Goal: Task Accomplishment & Management: Use online tool/utility

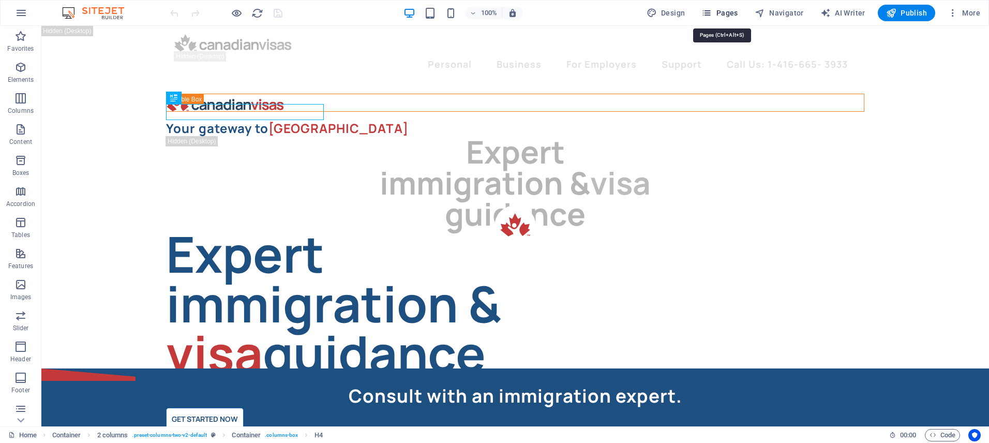
click at [729, 10] on span "Pages" at bounding box center [720, 13] width 36 height 10
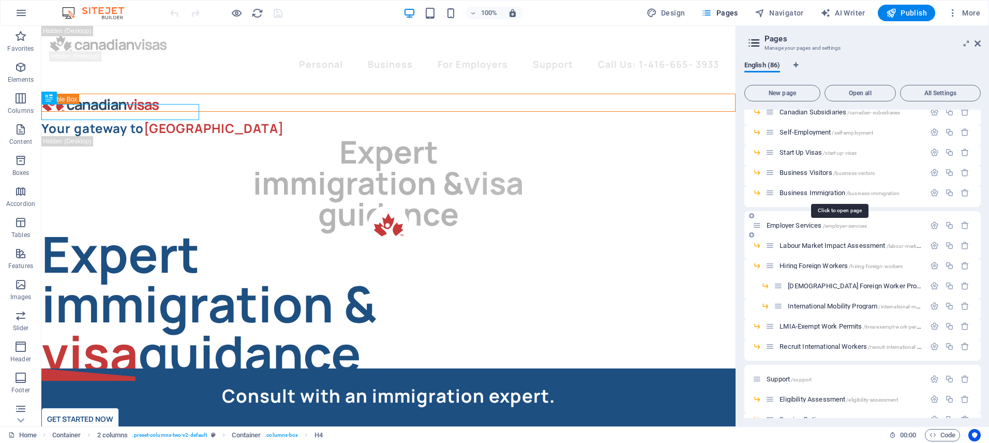
scroll to position [858, 0]
click at [823, 246] on span "Labour Market Impact Assessment /labour-market-impact-assessment" at bounding box center [874, 245] width 189 height 8
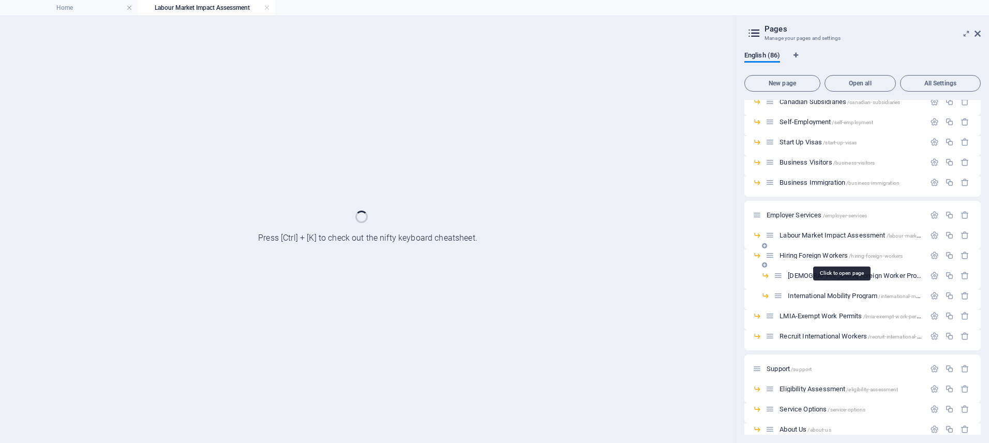
click at [820, 254] on span "Hiring Foreign Workers /hiring-foreign-workers" at bounding box center [841, 255] width 123 height 8
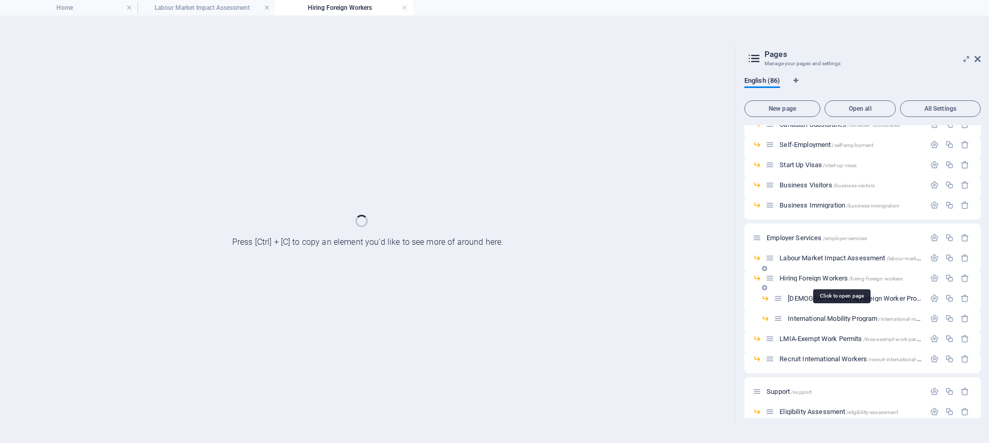
scroll to position [0, 0]
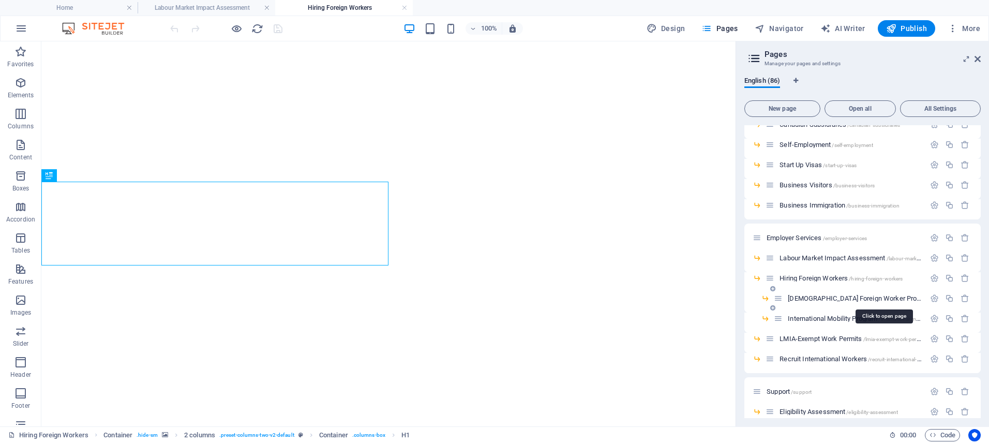
click at [823, 298] on span "[DEMOGRAPHIC_DATA] Foreign Worker Program /[DEMOGRAPHIC_DATA]-[DEMOGRAPHIC_DATA…" at bounding box center [919, 298] width 263 height 8
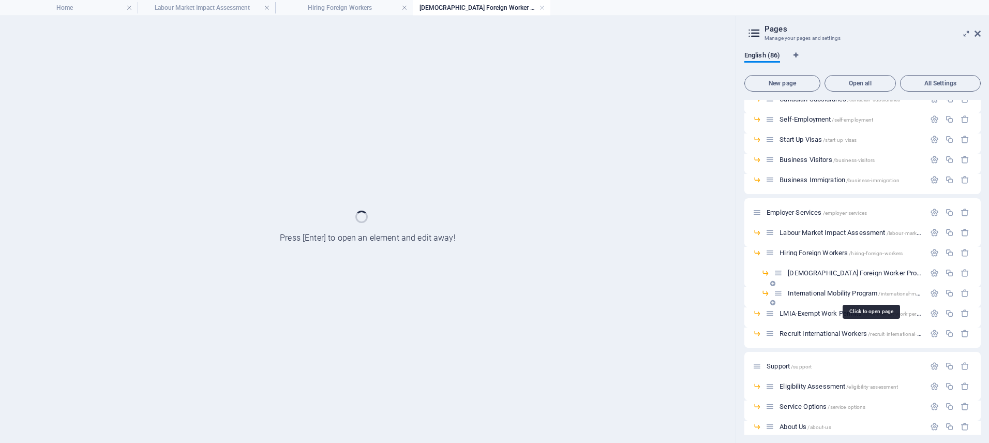
scroll to position [859, 0]
click at [819, 293] on span "International Mobility Program /international-mobility-program" at bounding box center [870, 295] width 164 height 8
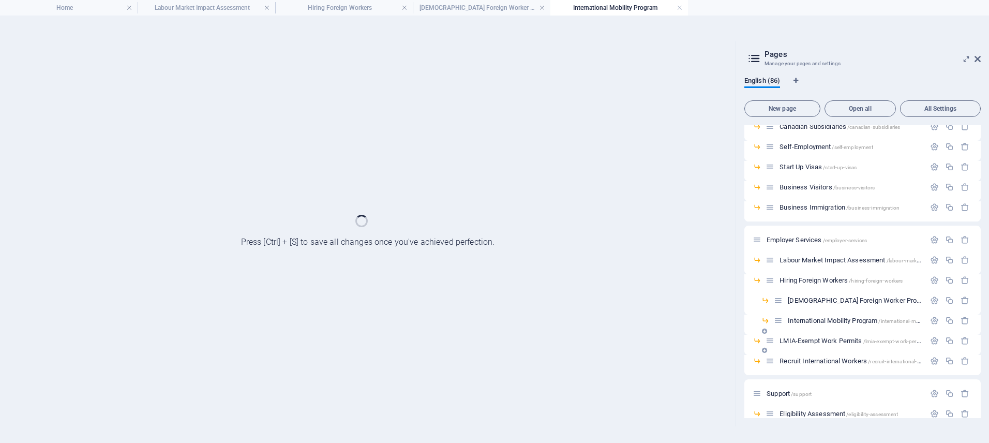
click at [814, 316] on div "International Mobility Program /international-mobility-program" at bounding box center [849, 321] width 151 height 12
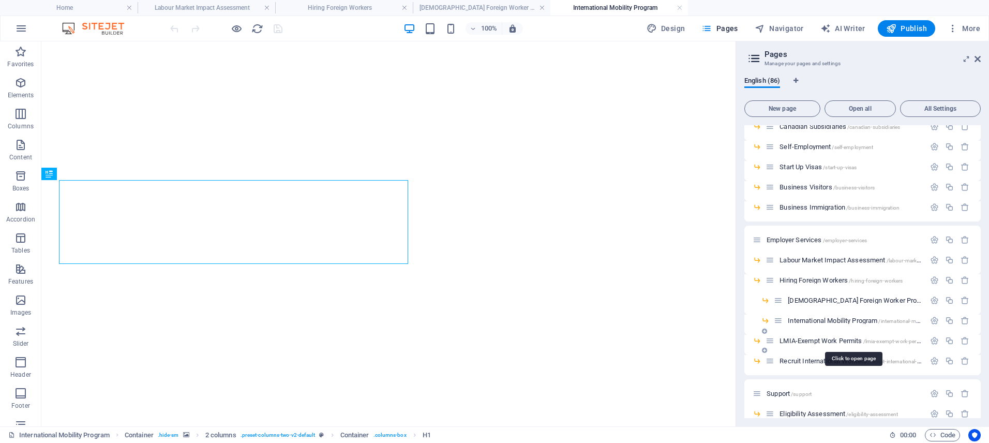
click at [812, 342] on span "LMIA-Exempt Work Permits /lmia-exempt-work-permits" at bounding box center [853, 341] width 147 height 8
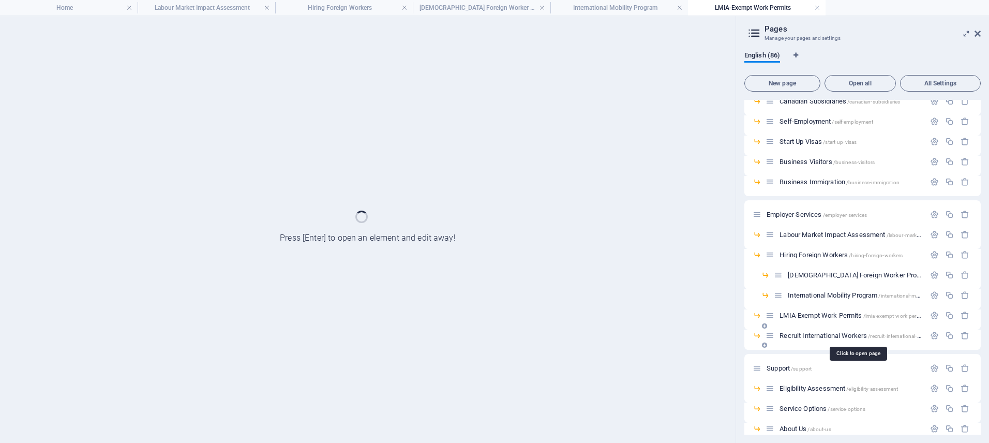
click at [808, 334] on span "Recruit International Workers /recruit-international-workers" at bounding box center [858, 336] width 156 height 8
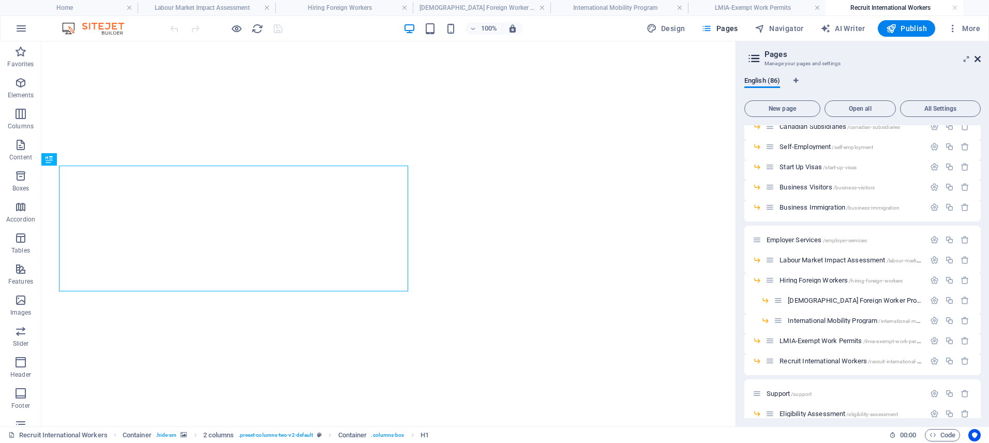
click at [979, 58] on icon at bounding box center [978, 59] width 6 height 8
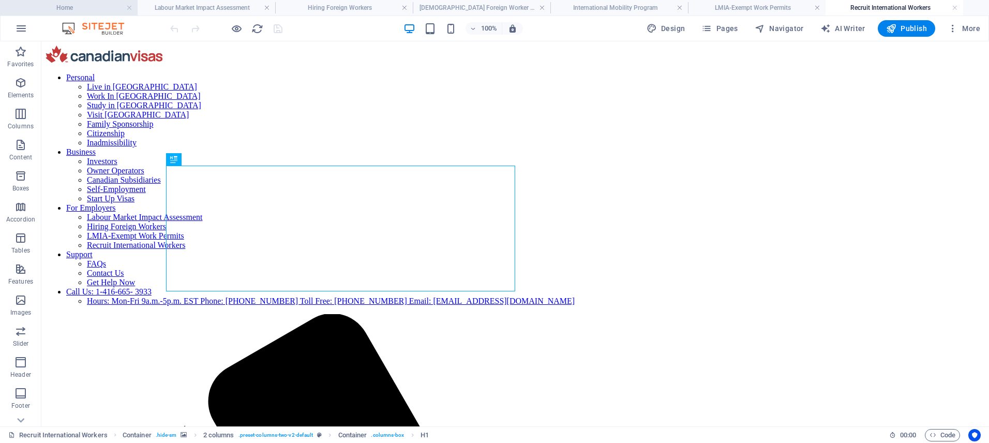
click at [58, 7] on h4 "Home" at bounding box center [69, 7] width 138 height 11
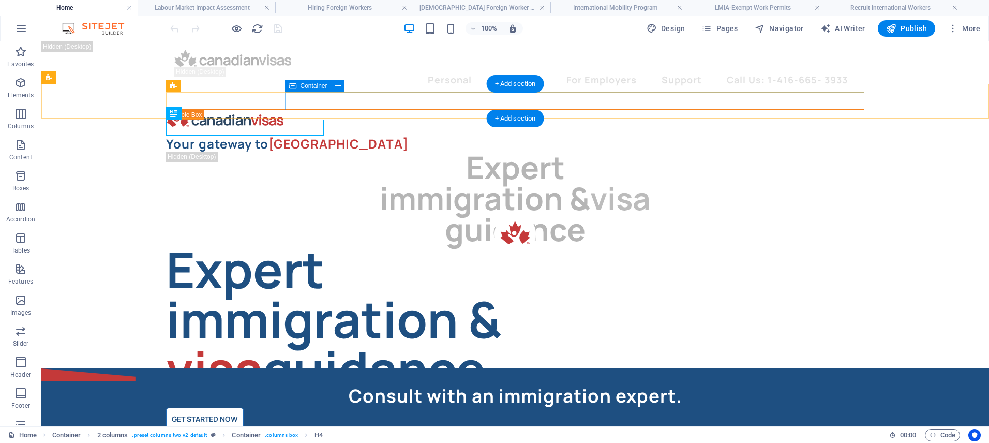
click at [393, 127] on div at bounding box center [515, 127] width 699 height 0
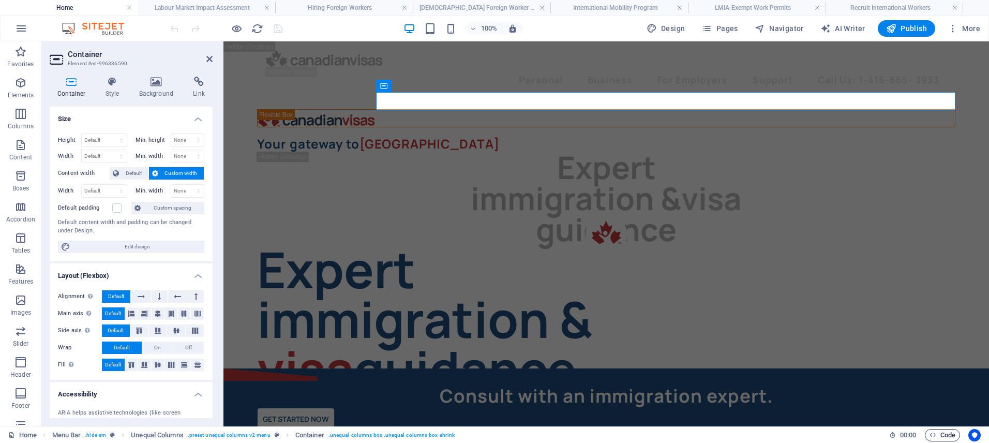
click at [947, 434] on span "Code" at bounding box center [943, 435] width 26 height 12
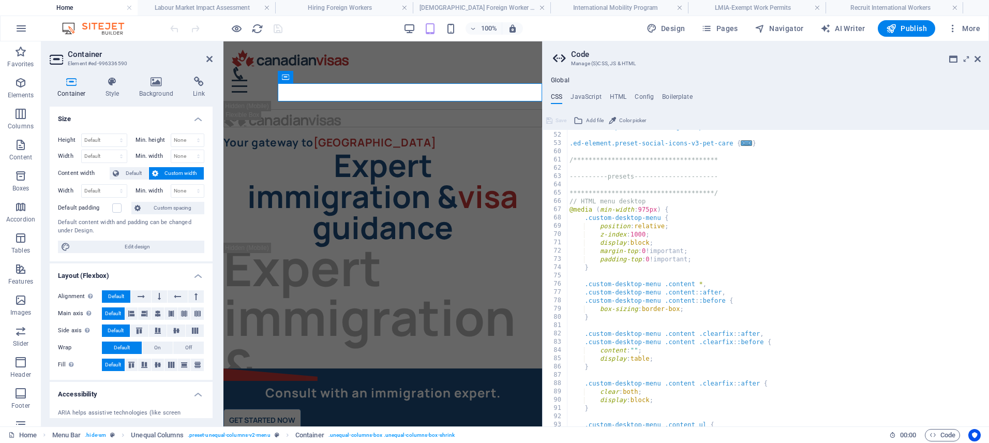
scroll to position [124, 0]
click at [587, 101] on h4 "JavaScript" at bounding box center [586, 98] width 31 height 11
type textarea "document.addEventListener("DOMContentLoaded", () => {"
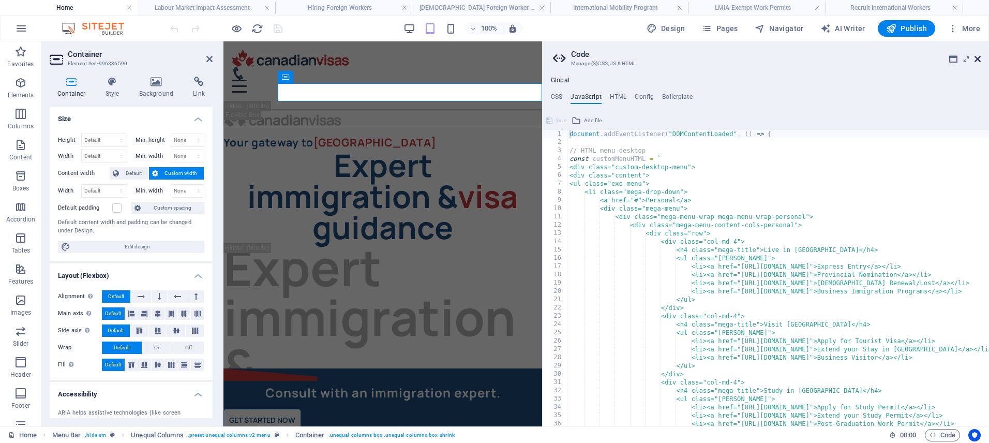
click at [975, 58] on icon at bounding box center [978, 59] width 6 height 8
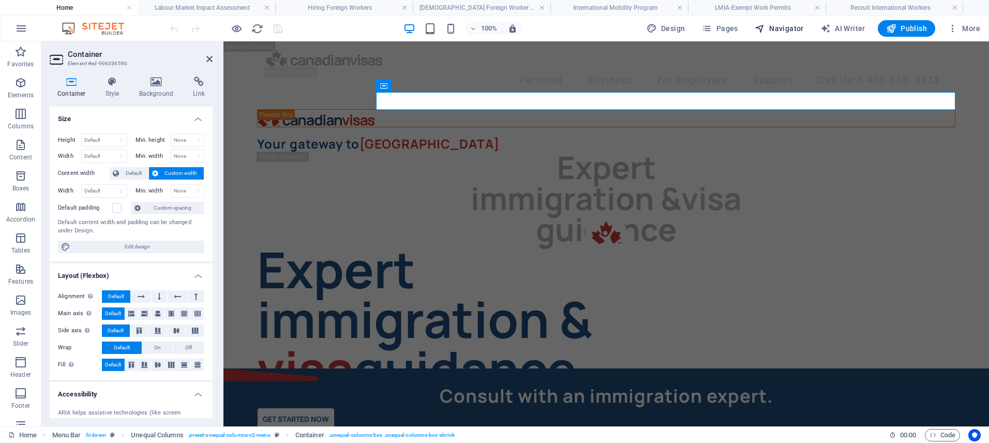
click at [777, 31] on span "Navigator" at bounding box center [779, 28] width 49 height 10
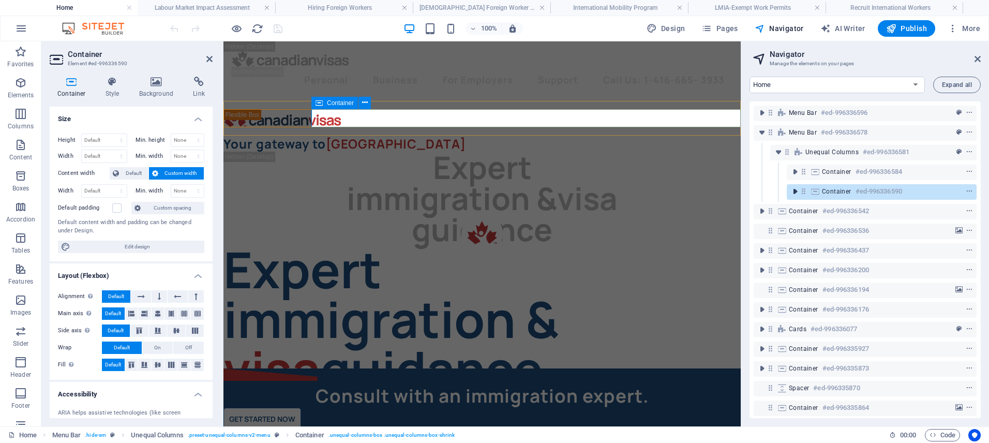
click at [799, 188] on icon "toggle-expand" at bounding box center [795, 191] width 10 height 10
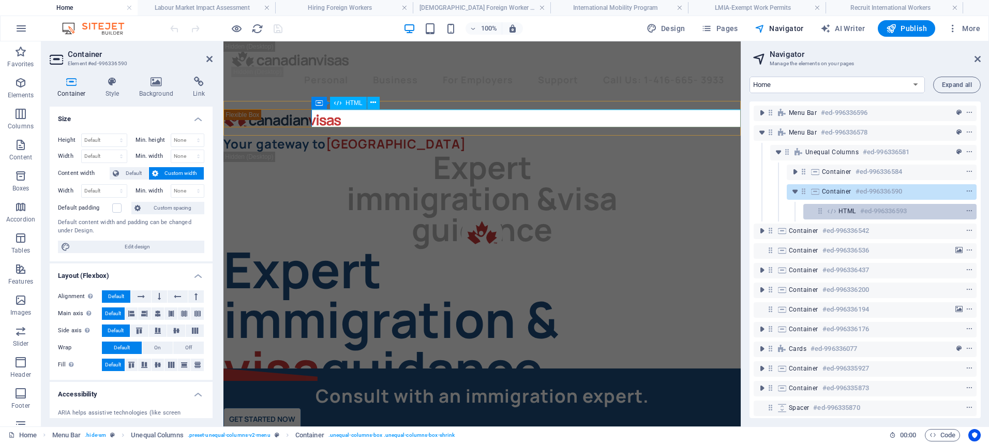
click at [819, 210] on icon at bounding box center [820, 210] width 9 height 9
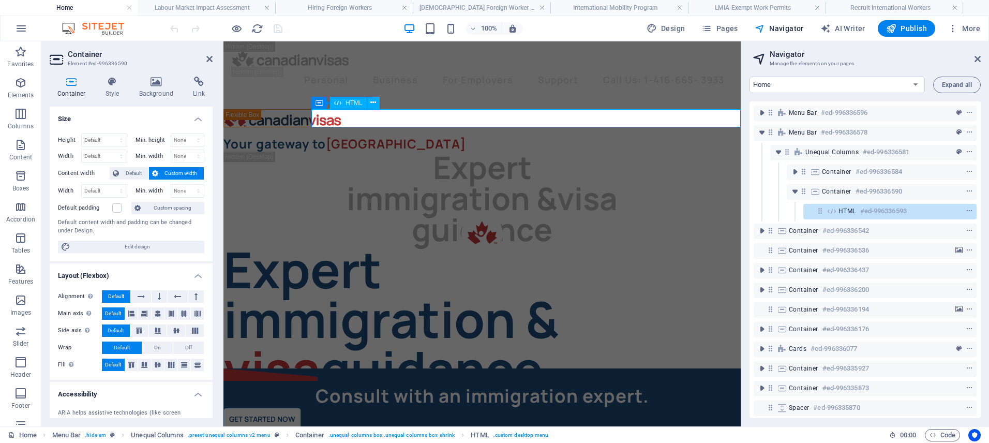
click at [819, 210] on icon at bounding box center [820, 210] width 9 height 9
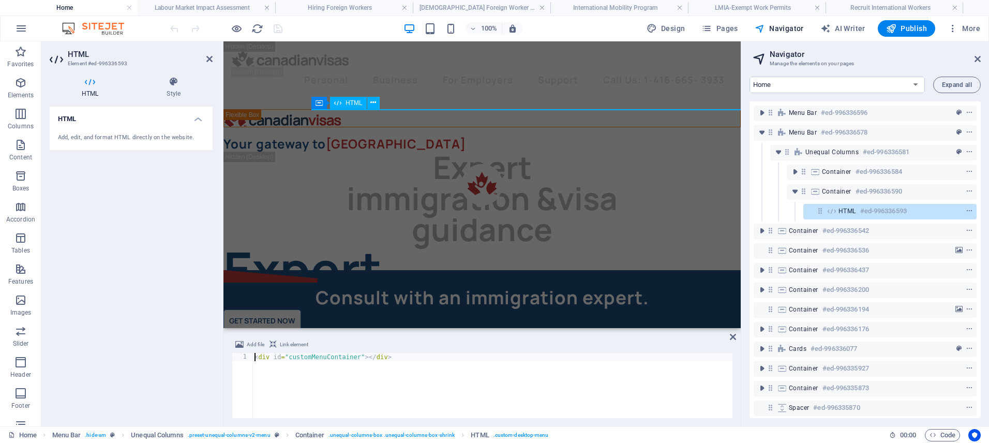
scroll to position [1, 0]
click at [320, 361] on div "< div id = "customMenuContainer" > </ div >" at bounding box center [493, 394] width 480 height 82
click at [978, 57] on icon at bounding box center [978, 59] width 6 height 8
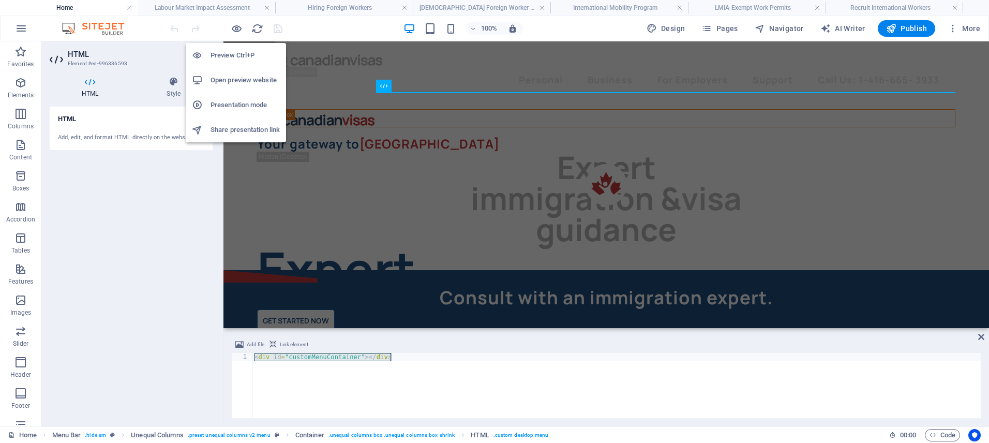
click at [239, 77] on h6 "Open preview website" at bounding box center [245, 80] width 69 height 12
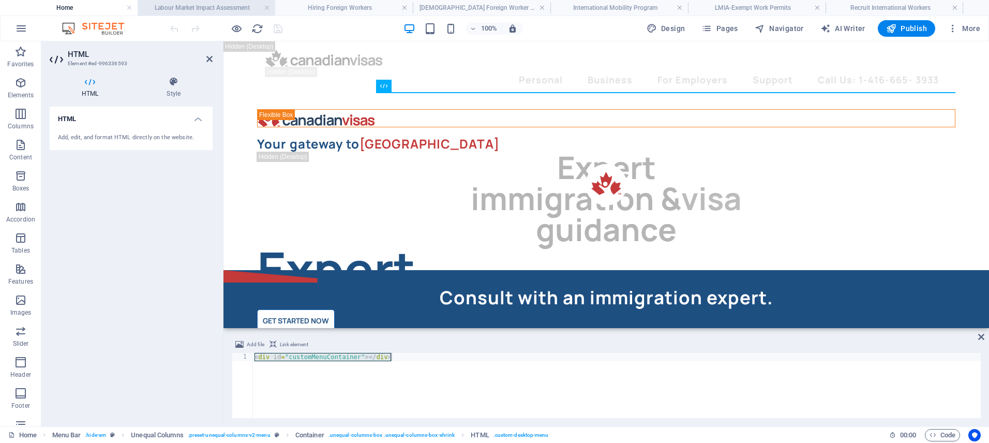
click at [205, 10] on h4 "Labour Market Impact Assessment" at bounding box center [207, 7] width 138 height 11
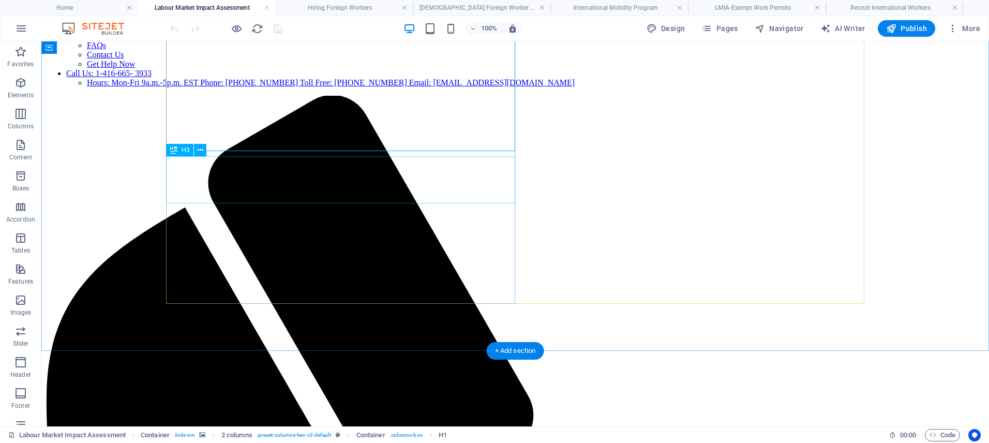
scroll to position [220, 0]
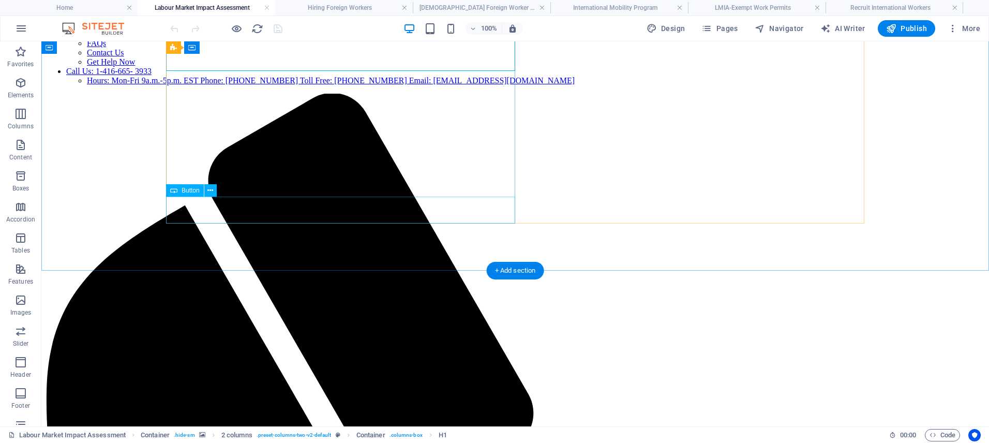
select select "53"
select select
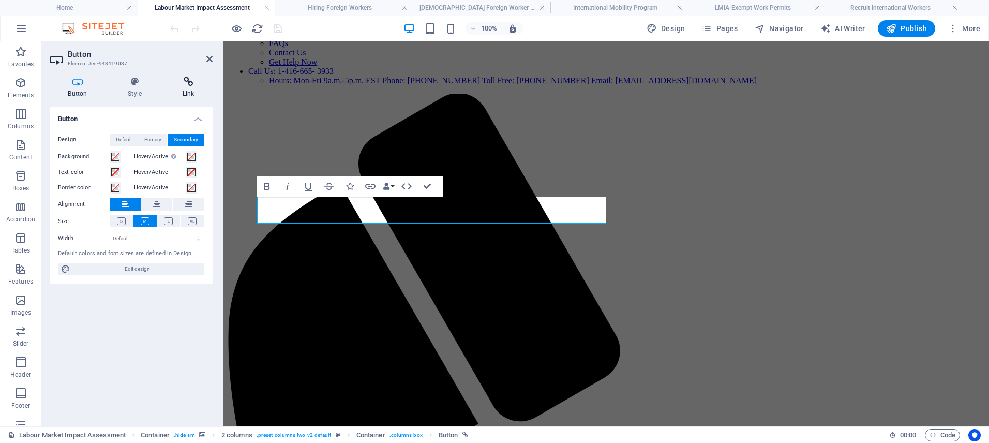
click at [188, 90] on h4 "Link" at bounding box center [188, 88] width 49 height 22
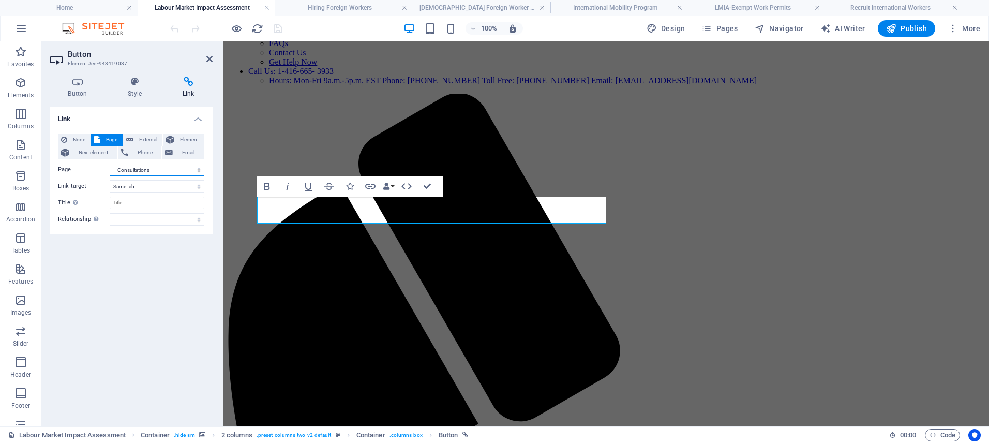
click at [147, 173] on select "Home Live in [GEOGRAPHIC_DATA] -- Express Entry ---- Federal Skilled Worker Pro…" at bounding box center [157, 170] width 95 height 12
select select "58"
click at [110, 164] on select "Home Live in [GEOGRAPHIC_DATA] -- Express Entry ---- Federal Skilled Worker Pro…" at bounding box center [157, 170] width 95 height 12
click at [283, 28] on icon "save" at bounding box center [278, 29] width 12 height 12
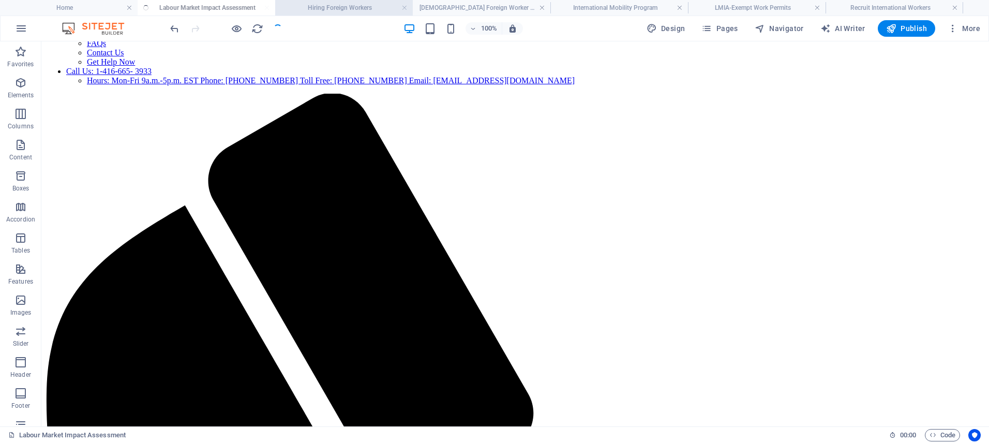
click at [305, 7] on h4 "Hiring Foreign Workers" at bounding box center [344, 7] width 138 height 11
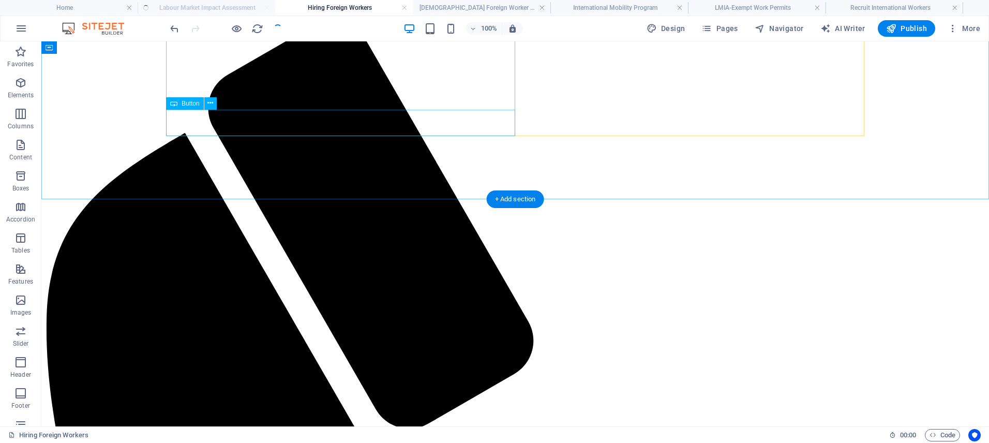
scroll to position [294, 0]
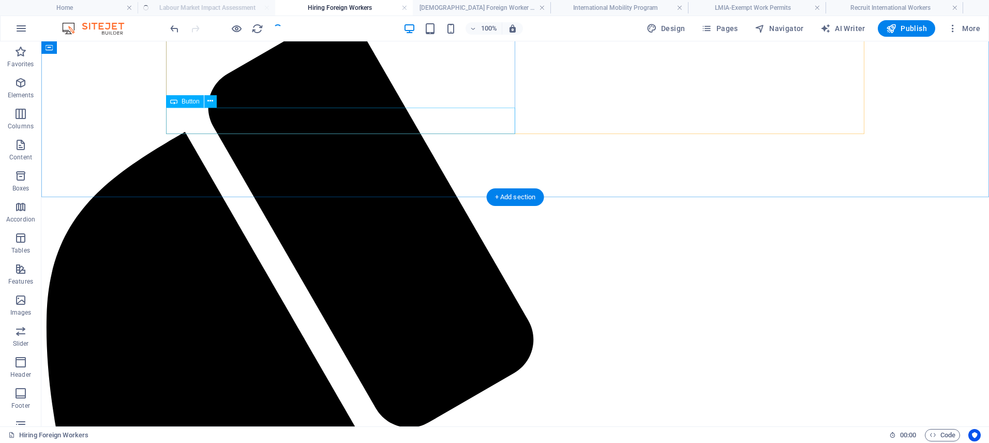
select select "53"
select select
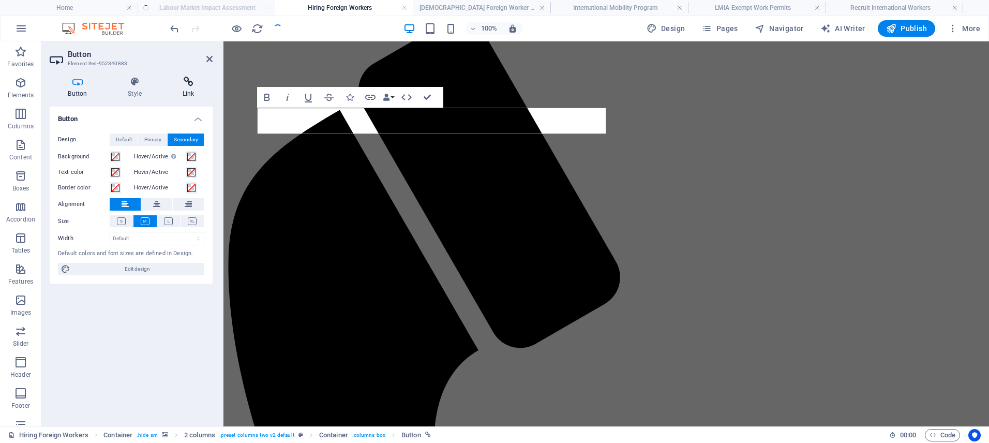
click at [184, 86] on icon at bounding box center [188, 82] width 49 height 10
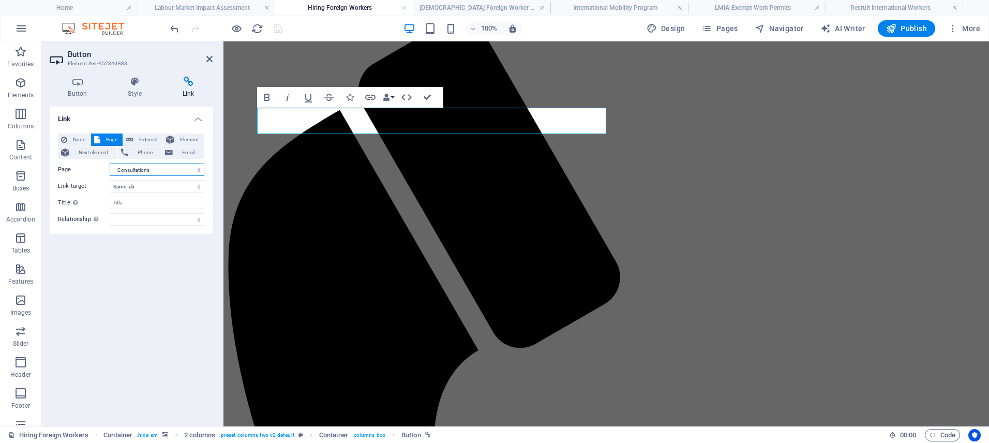
click at [176, 173] on select "Home Live in [GEOGRAPHIC_DATA] -- Express Entry ---- Federal Skilled Worker Pro…" at bounding box center [157, 170] width 95 height 12
select select "58"
click at [110, 164] on select "Home Live in [GEOGRAPHIC_DATA] -- Express Entry ---- Federal Skilled Worker Pro…" at bounding box center [157, 170] width 95 height 12
click at [275, 28] on icon "save" at bounding box center [278, 29] width 12 height 12
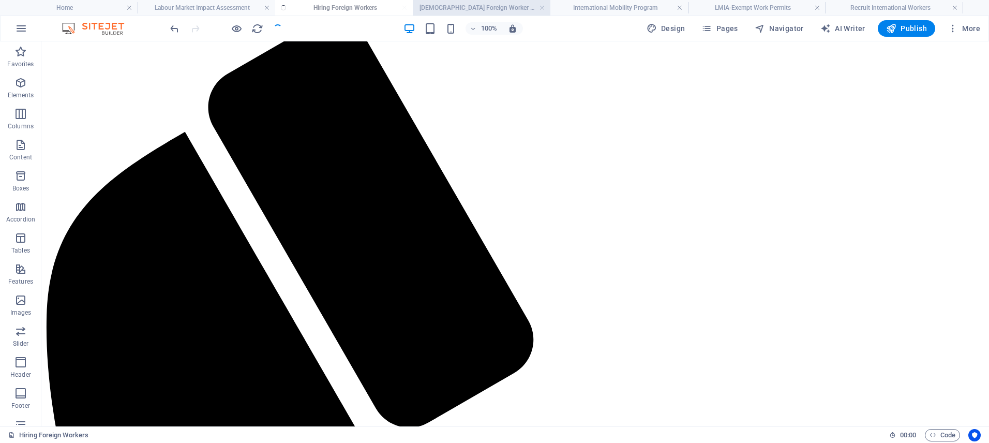
click at [443, 7] on h4 "[DEMOGRAPHIC_DATA] Foreign Worker Program" at bounding box center [482, 7] width 138 height 11
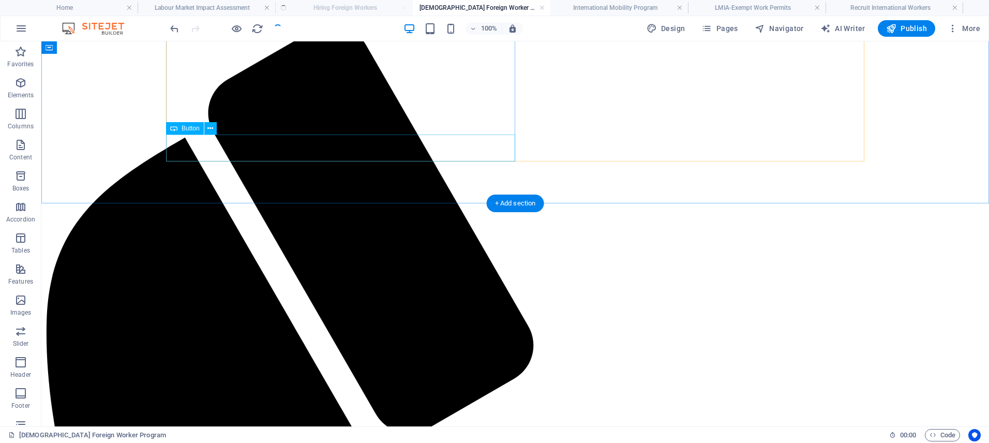
scroll to position [289, 0]
select select "53"
select select
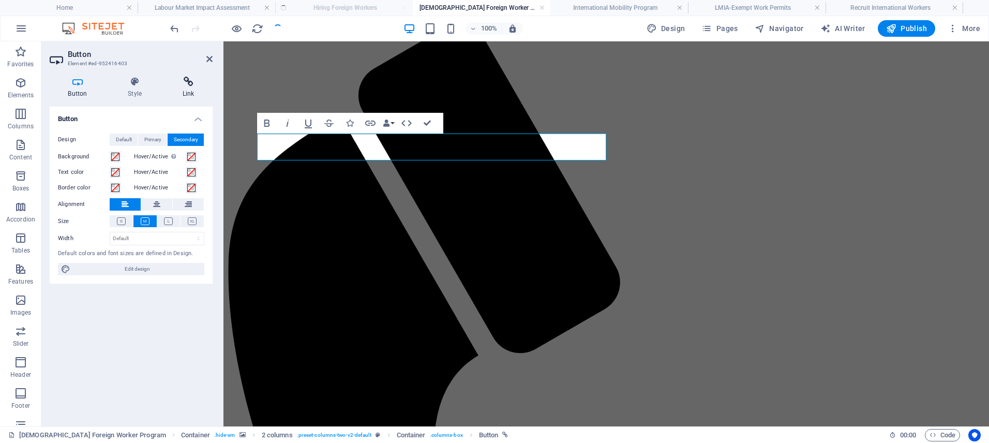
click at [191, 86] on icon at bounding box center [188, 82] width 49 height 10
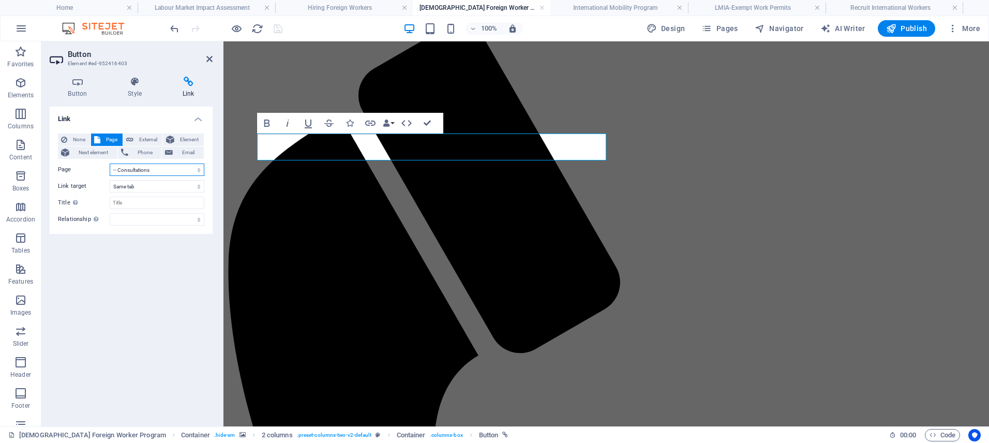
click at [158, 167] on select "Home Live in [GEOGRAPHIC_DATA] -- Express Entry ---- Federal Skilled Worker Pro…" at bounding box center [157, 170] width 95 height 12
select select "58"
click at [110, 164] on select "Home Live in [GEOGRAPHIC_DATA] -- Express Entry ---- Federal Skilled Worker Pro…" at bounding box center [157, 170] width 95 height 12
click at [280, 28] on icon "save" at bounding box center [278, 29] width 12 height 12
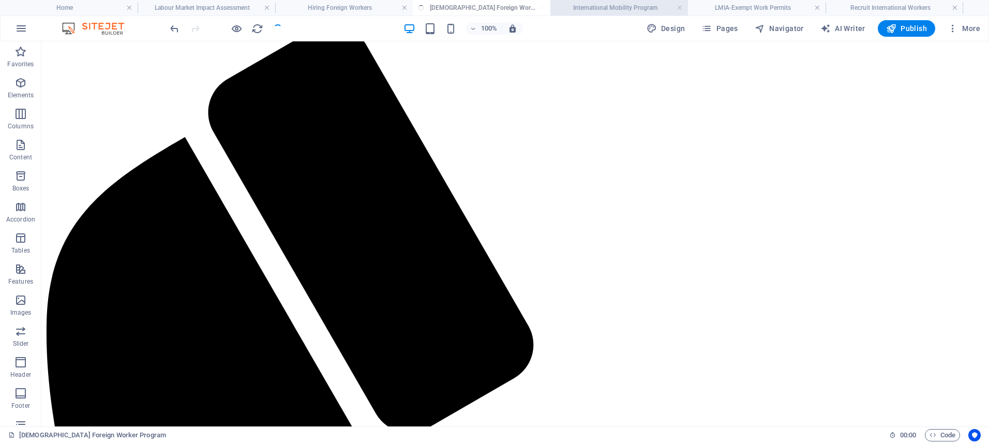
click at [582, 6] on h4 "International Mobility Program" at bounding box center [620, 7] width 138 height 11
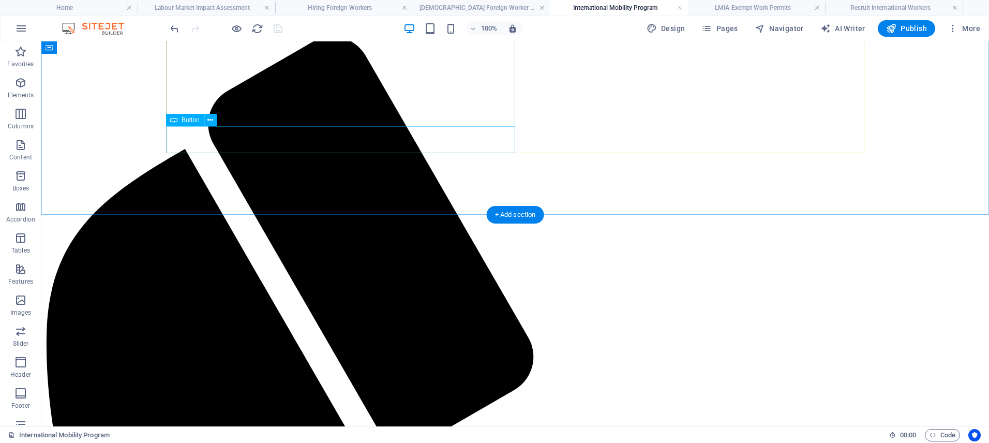
scroll to position [277, 0]
select select "53"
select select
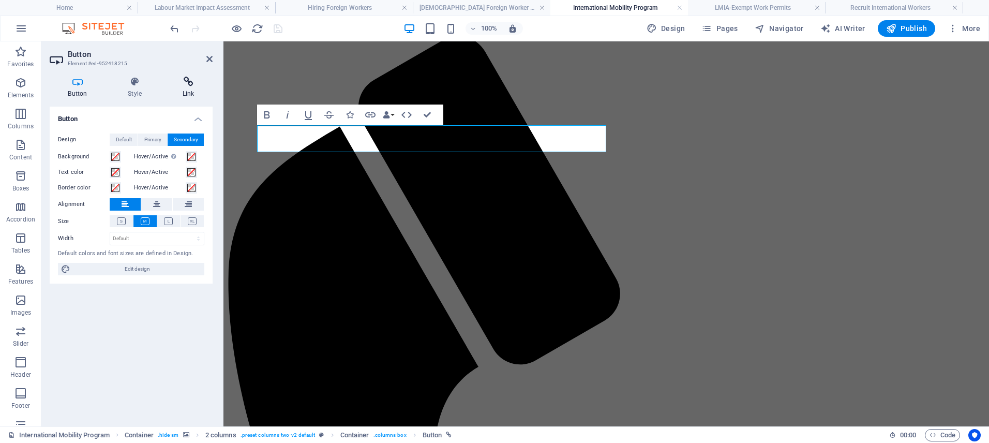
click at [184, 79] on icon at bounding box center [188, 82] width 49 height 10
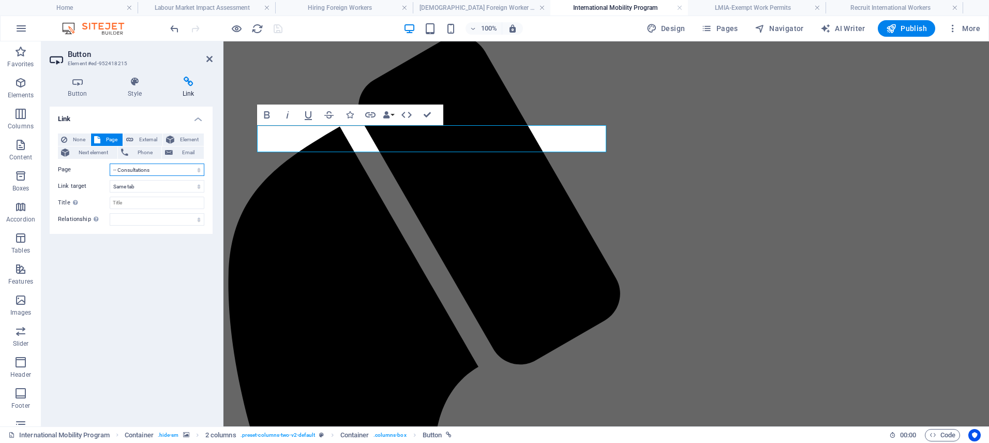
click at [160, 168] on select "Home Live in [GEOGRAPHIC_DATA] -- Express Entry ---- Federal Skilled Worker Pro…" at bounding box center [157, 170] width 95 height 12
select select "58"
click at [110, 164] on select "Home Live in [GEOGRAPHIC_DATA] -- Express Entry ---- Federal Skilled Worker Pro…" at bounding box center [157, 170] width 95 height 12
click at [722, 6] on h4 "LMIA-Exempt Work Permits" at bounding box center [757, 7] width 138 height 11
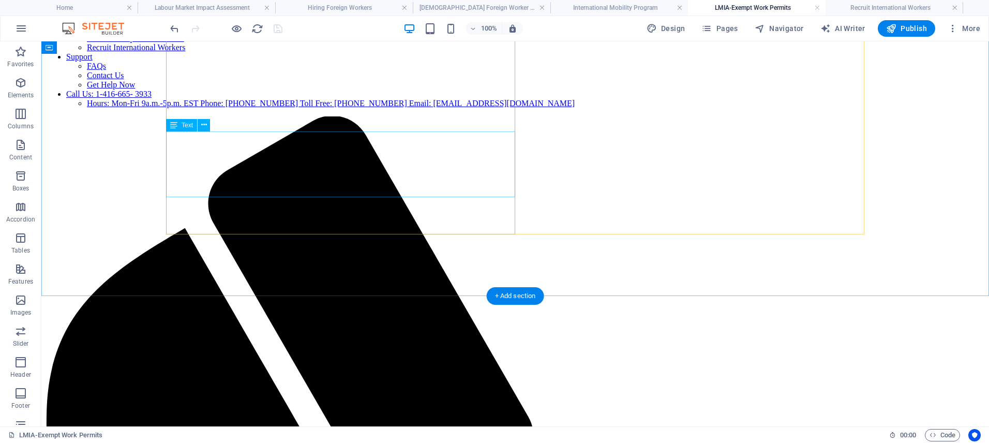
scroll to position [194, 0]
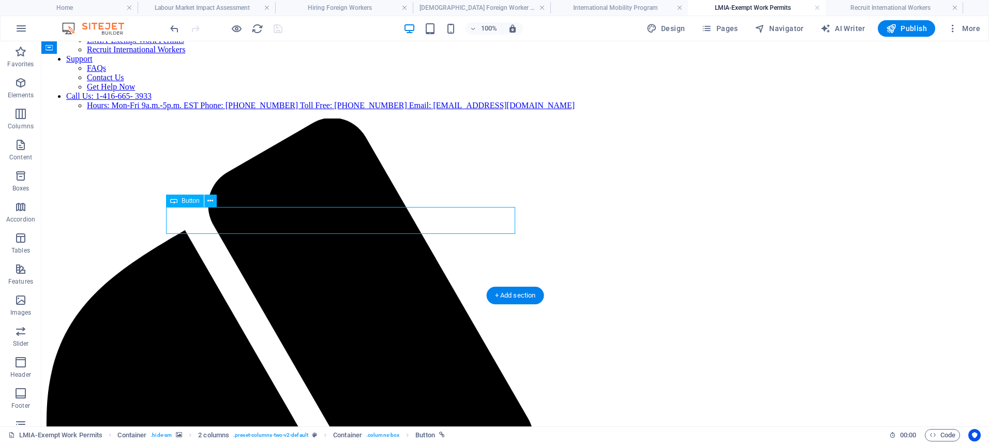
select select "53"
select select
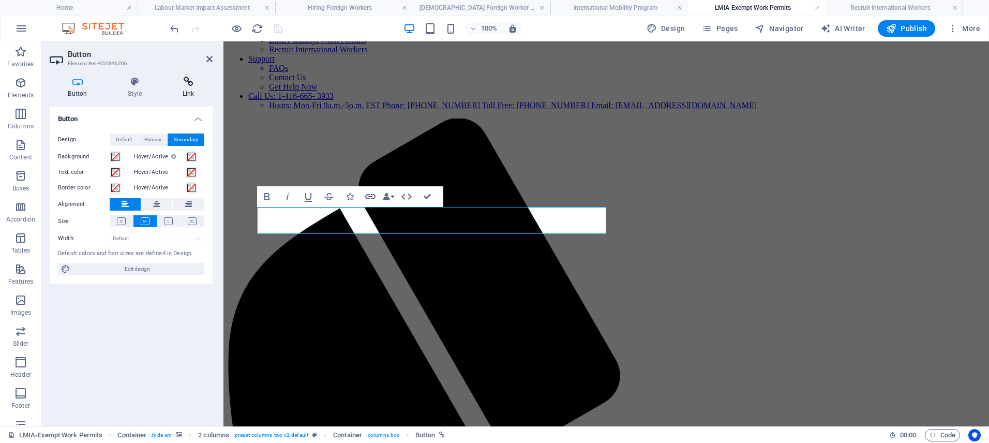
click at [189, 87] on h4 "Link" at bounding box center [188, 88] width 49 height 22
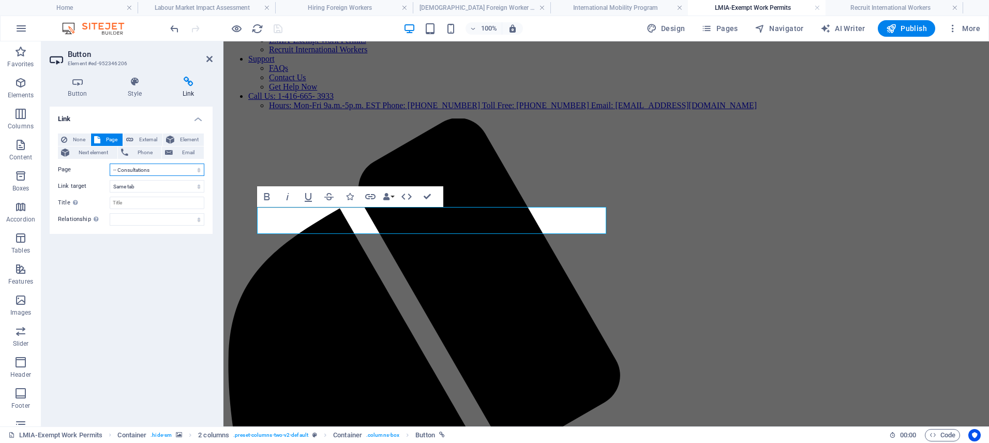
click at [155, 169] on select "Home Live in [GEOGRAPHIC_DATA] -- Express Entry ---- Federal Skilled Worker Pro…" at bounding box center [157, 170] width 95 height 12
select select "58"
click at [110, 164] on select "Home Live in [GEOGRAPHIC_DATA] -- Express Entry ---- Federal Skilled Worker Pro…" at bounding box center [157, 170] width 95 height 12
click at [276, 26] on icon "save" at bounding box center [278, 29] width 12 height 12
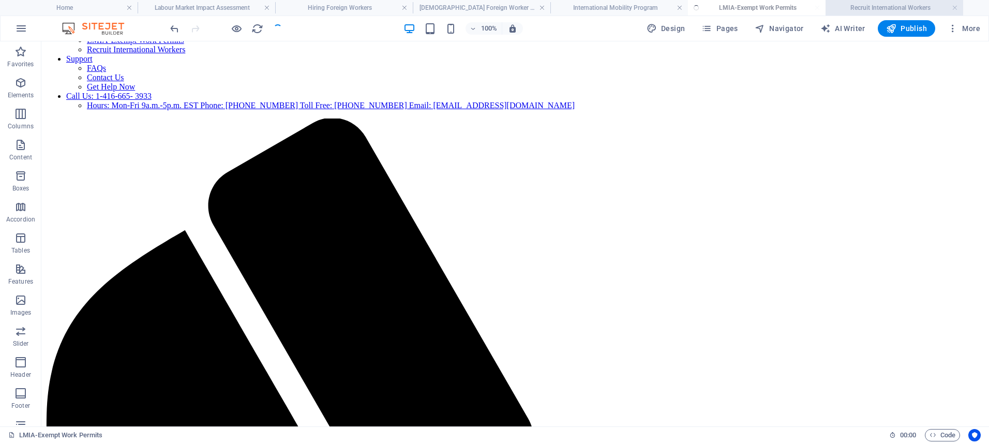
click at [904, 11] on h4 "Recruit International Workers" at bounding box center [895, 7] width 138 height 11
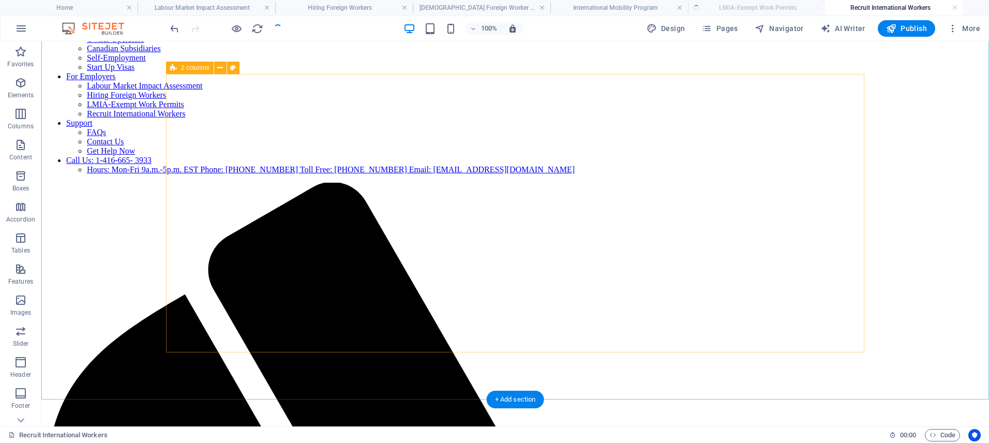
scroll to position [209, 0]
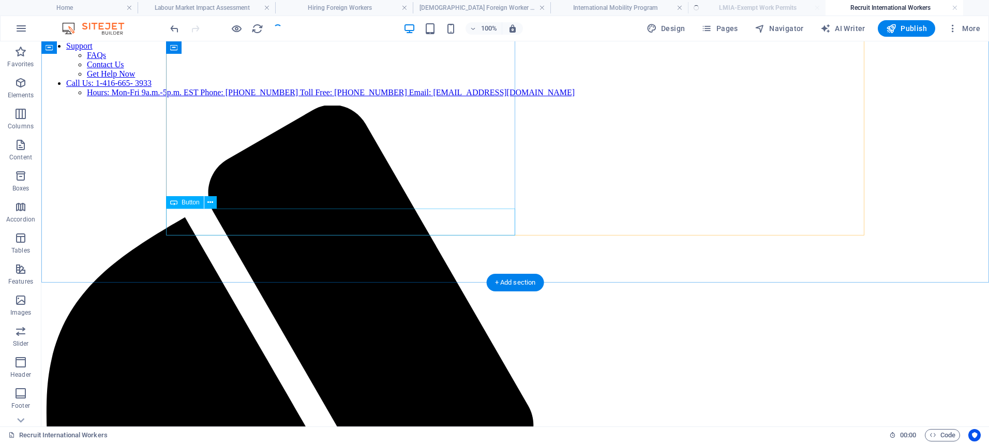
select select "58"
select select
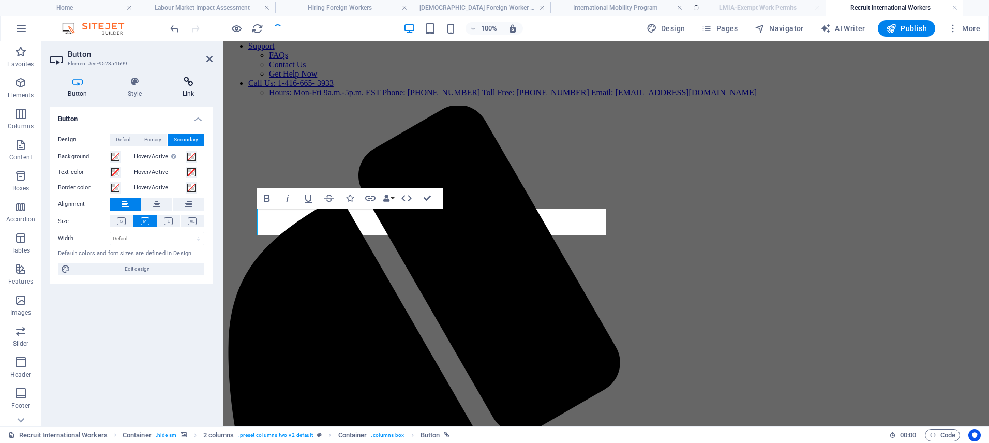
click at [185, 84] on icon at bounding box center [188, 82] width 49 height 10
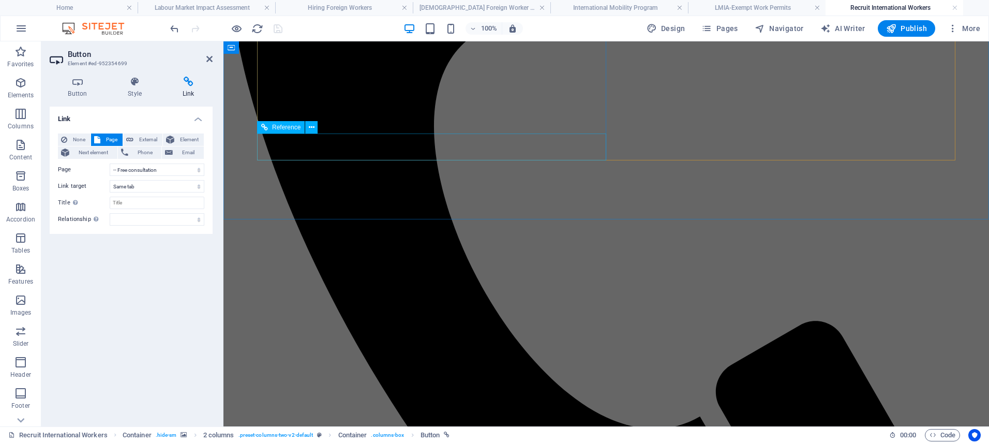
scroll to position [597, 0]
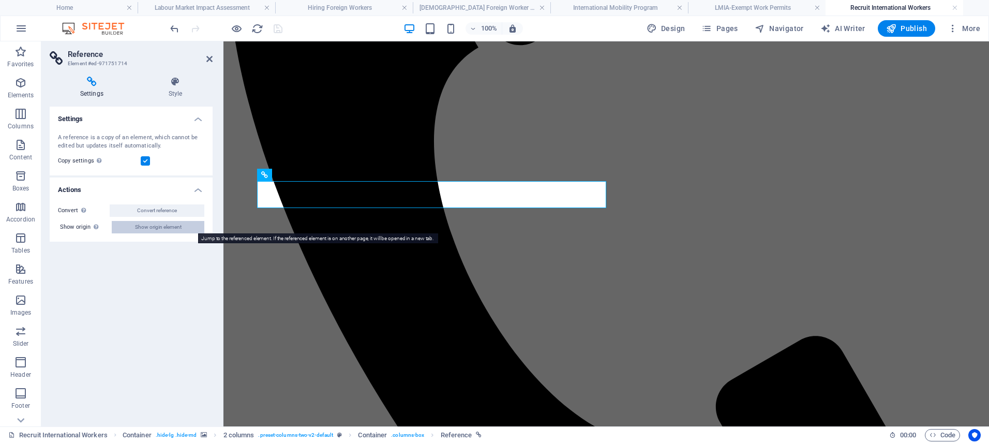
click at [168, 230] on span "Show origin element" at bounding box center [158, 227] width 47 height 12
select select "58"
select select
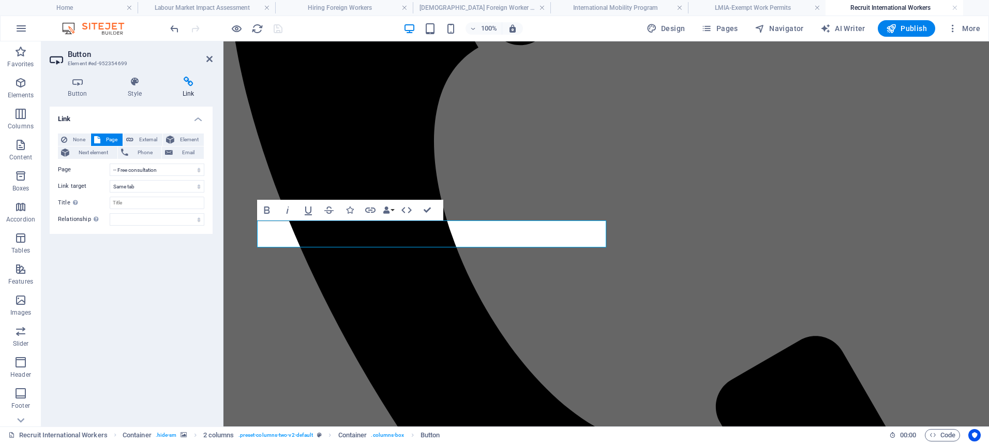
scroll to position [197, 0]
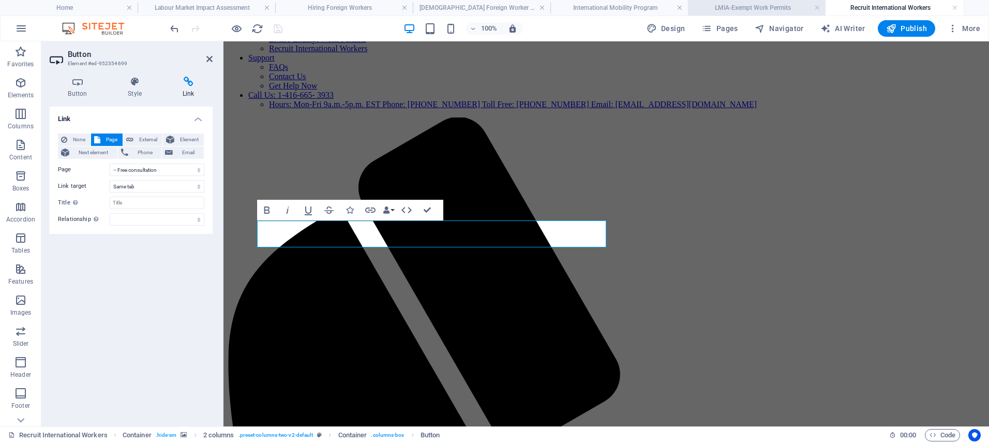
click at [723, 9] on h4 "LMIA-Exempt Work Permits" at bounding box center [757, 7] width 138 height 11
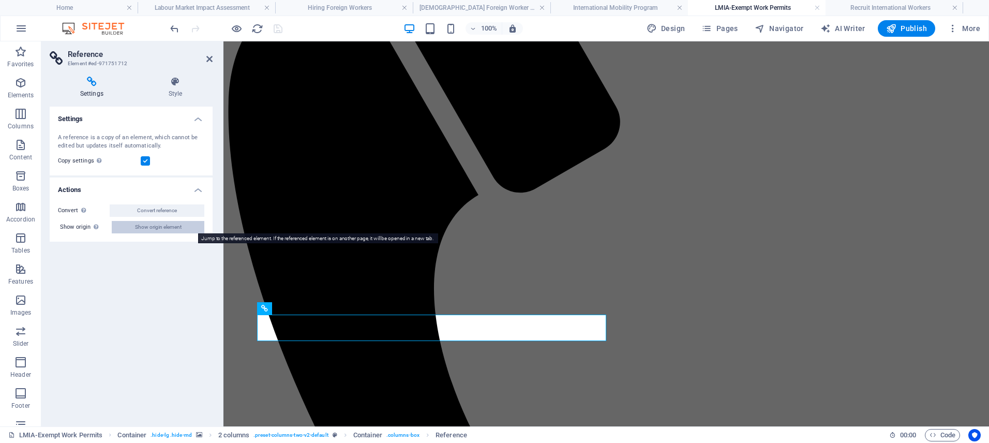
click at [167, 225] on span "Show origin element" at bounding box center [158, 227] width 47 height 12
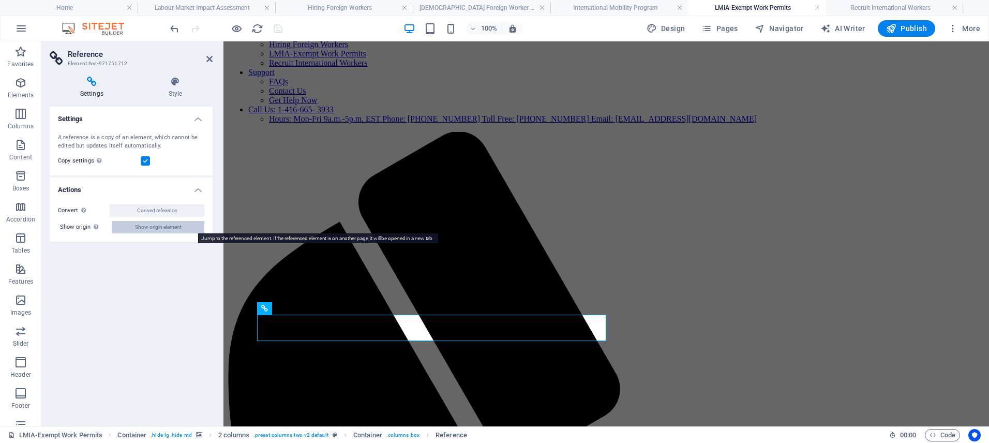
select select "58"
select select
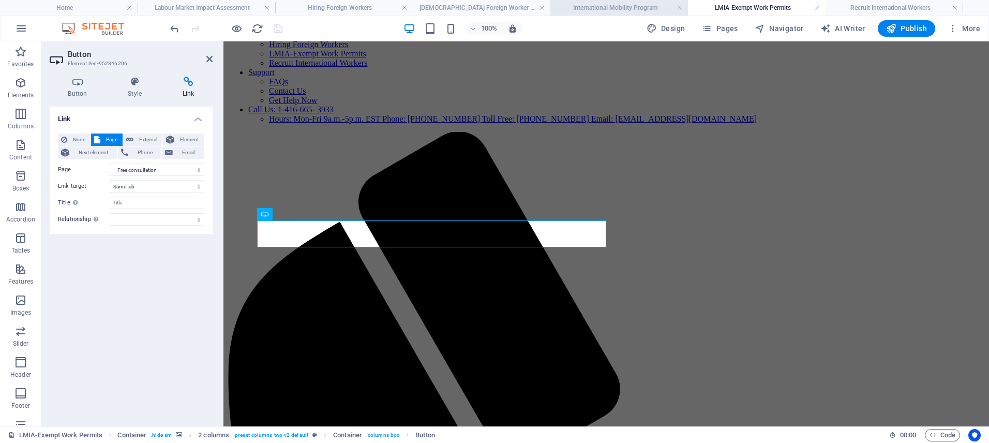
click at [604, 2] on h4 "International Mobility Program" at bounding box center [620, 7] width 138 height 11
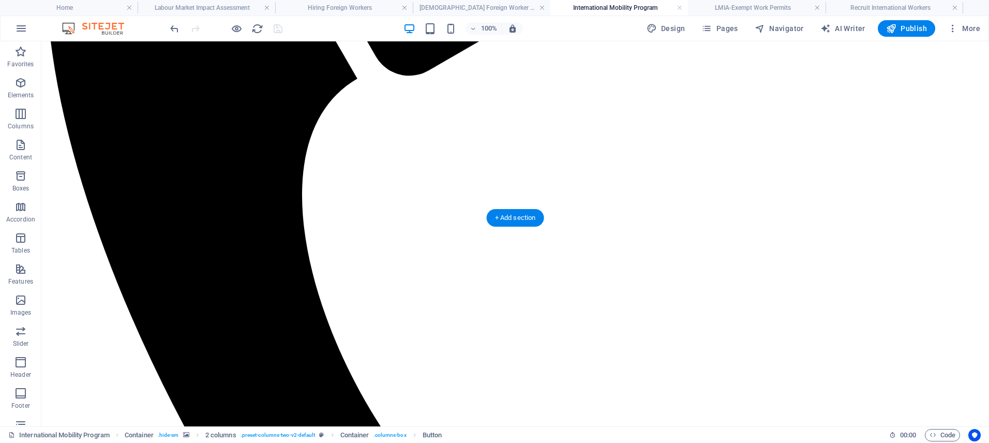
scroll to position [646, 0]
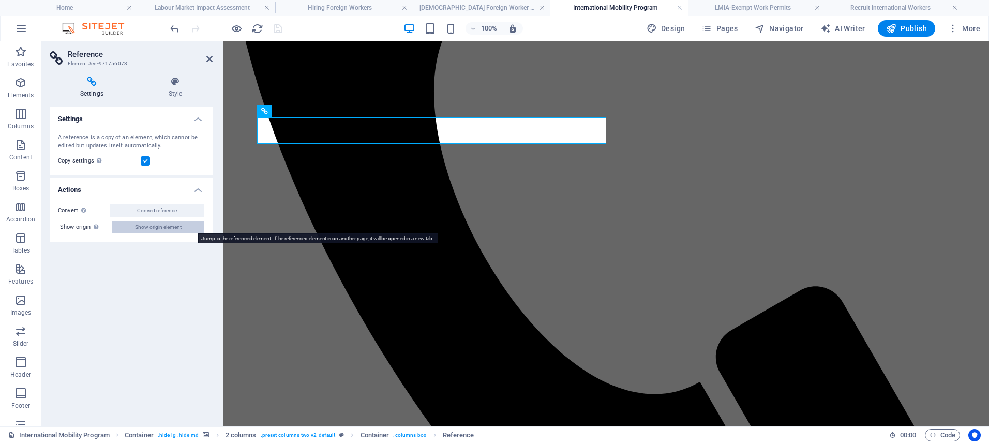
click at [151, 229] on span "Show origin element" at bounding box center [158, 227] width 47 height 12
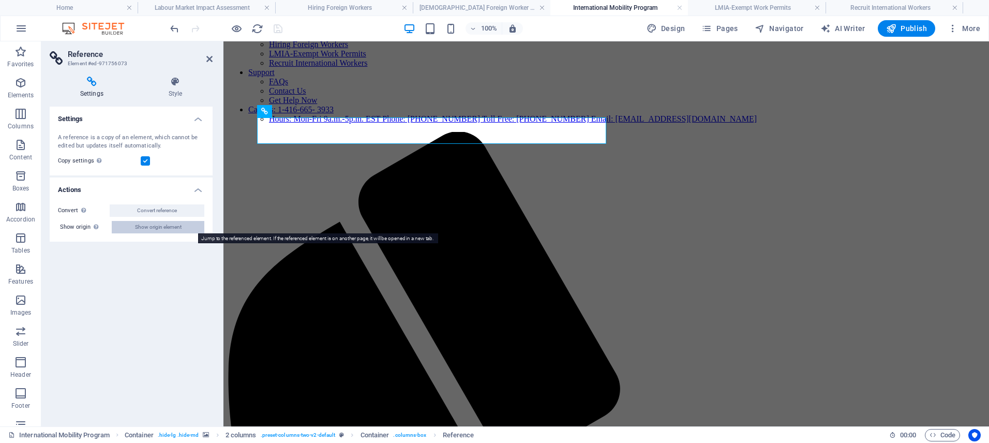
select select "58"
select select
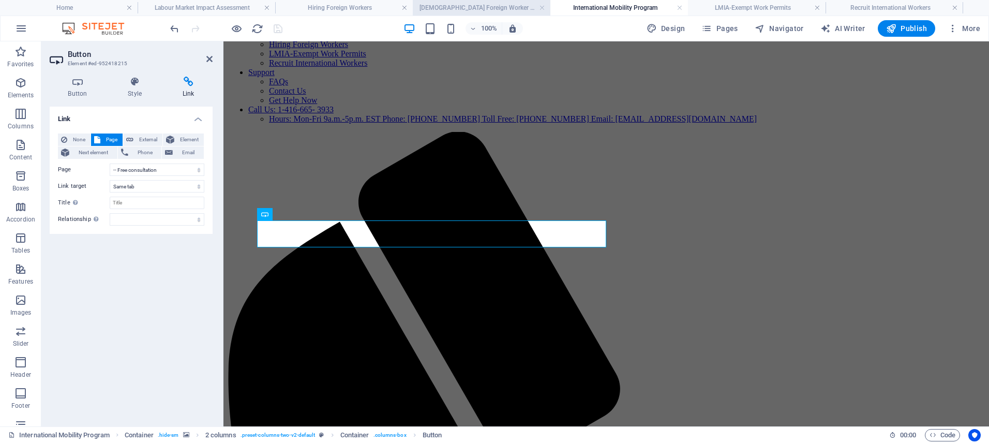
click at [432, 7] on h4 "[DEMOGRAPHIC_DATA] Foreign Worker Program" at bounding box center [482, 7] width 138 height 11
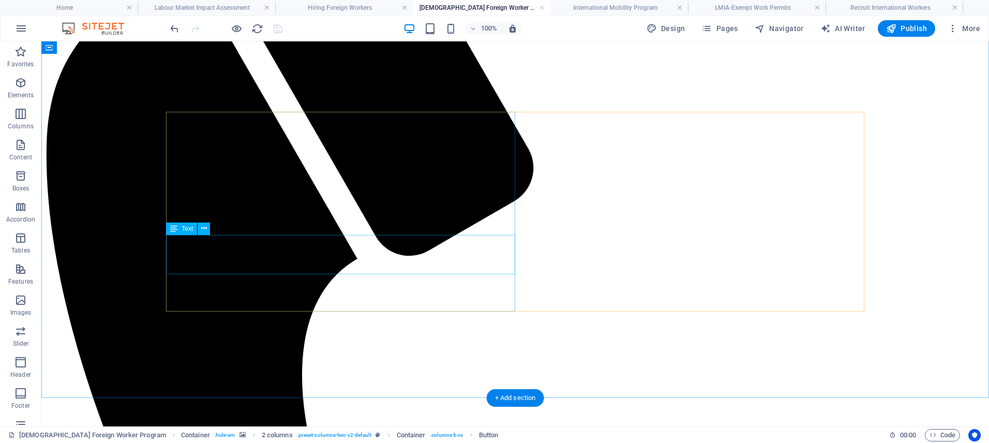
scroll to position [466, 0]
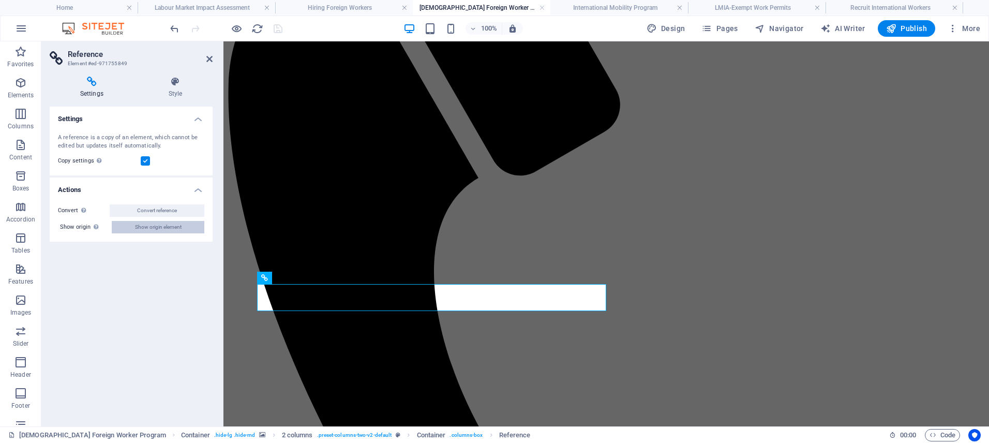
click at [172, 227] on span "Show origin element" at bounding box center [158, 227] width 47 height 12
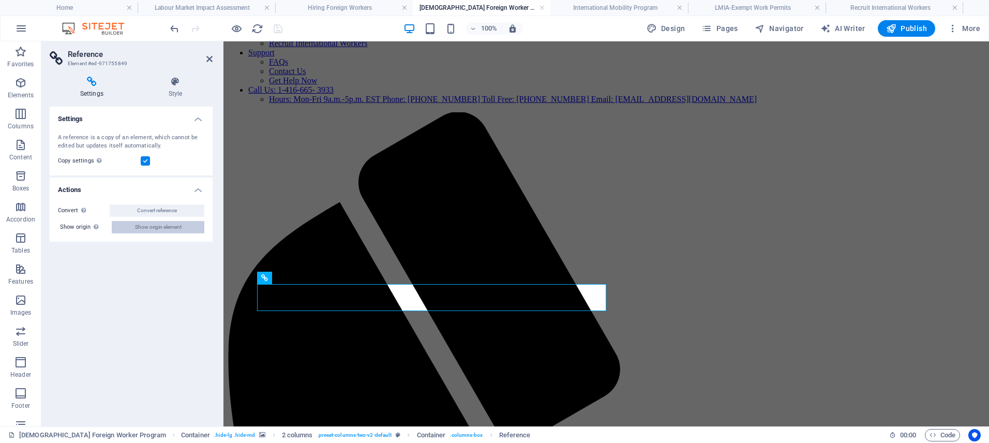
select select "58"
select select
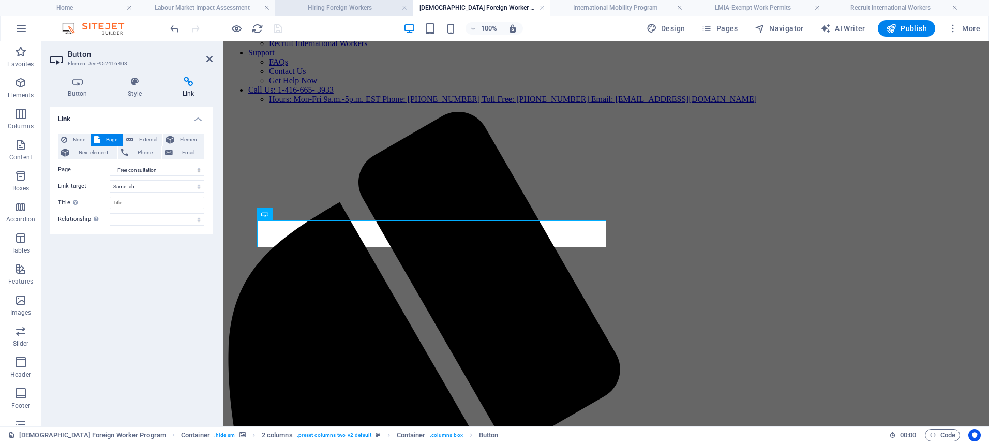
click at [333, 10] on h4 "Hiring Foreign Workers" at bounding box center [344, 7] width 138 height 11
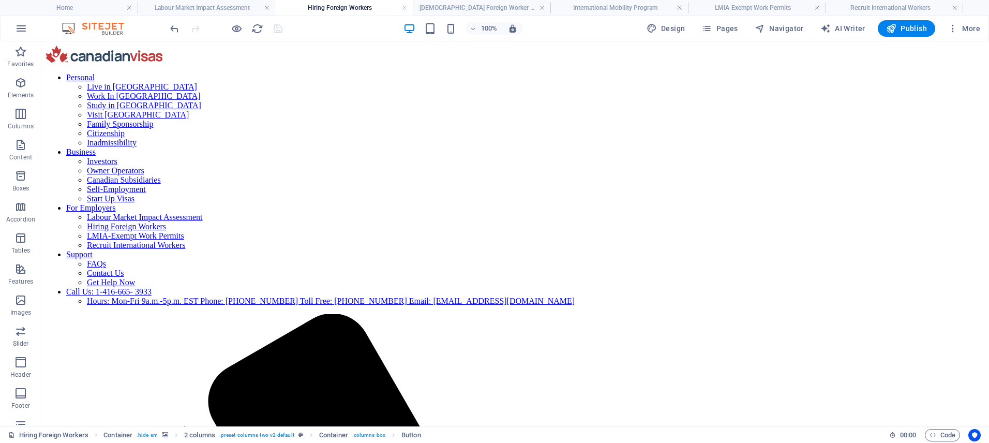
scroll to position [294, 0]
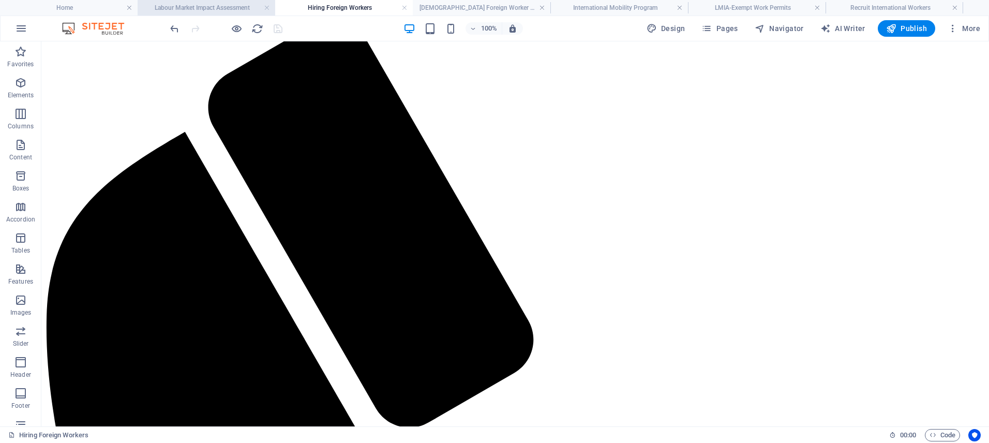
click at [215, 9] on h4 "Labour Market Impact Assessment" at bounding box center [207, 7] width 138 height 11
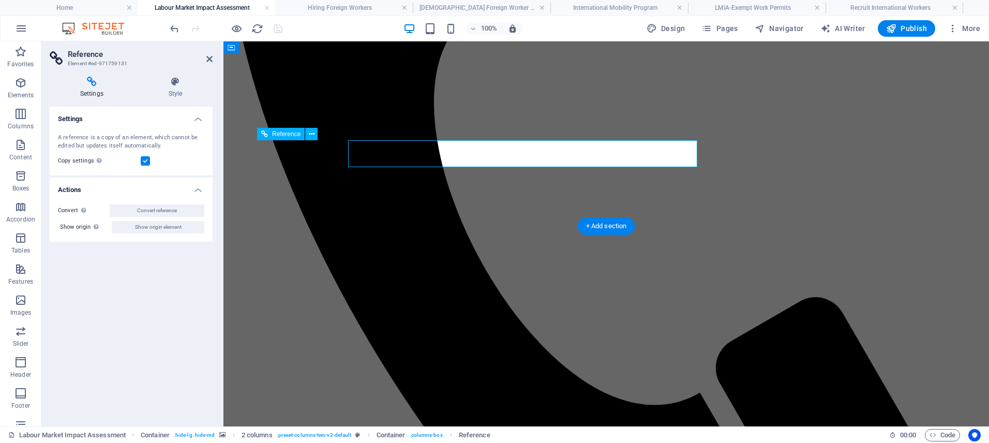
scroll to position [637, 0]
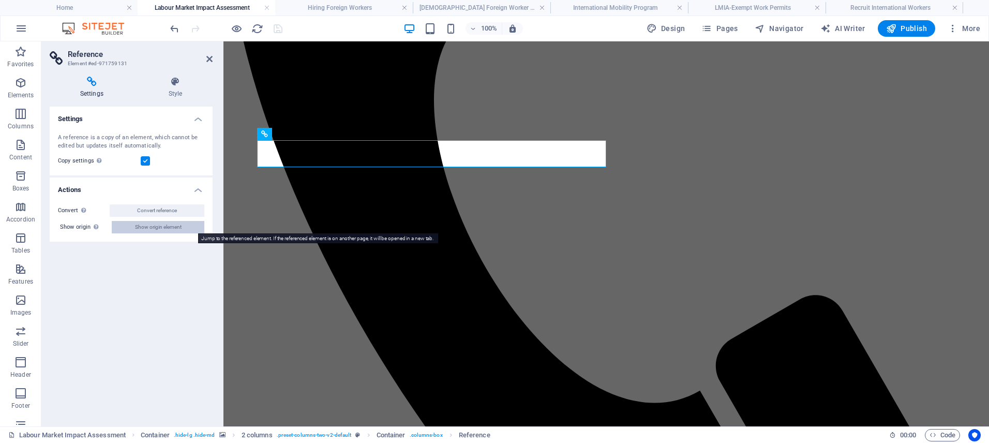
click at [149, 226] on span "Show origin element" at bounding box center [158, 227] width 47 height 12
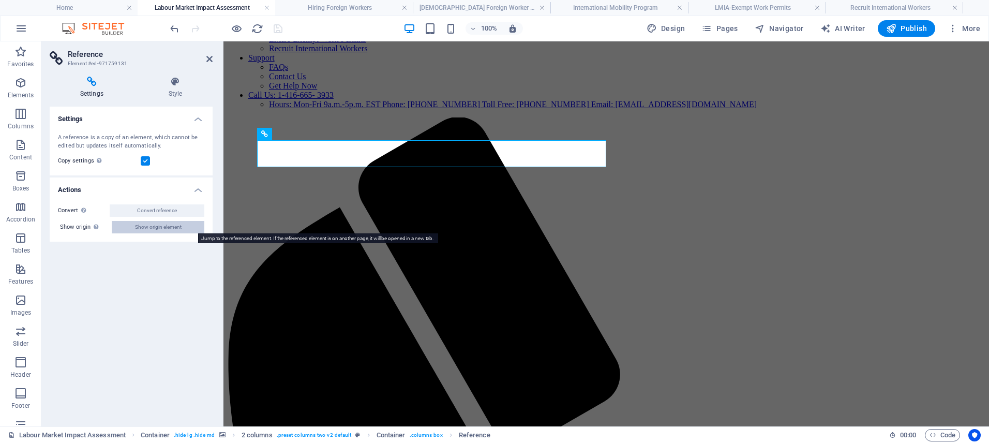
select select "58"
select select
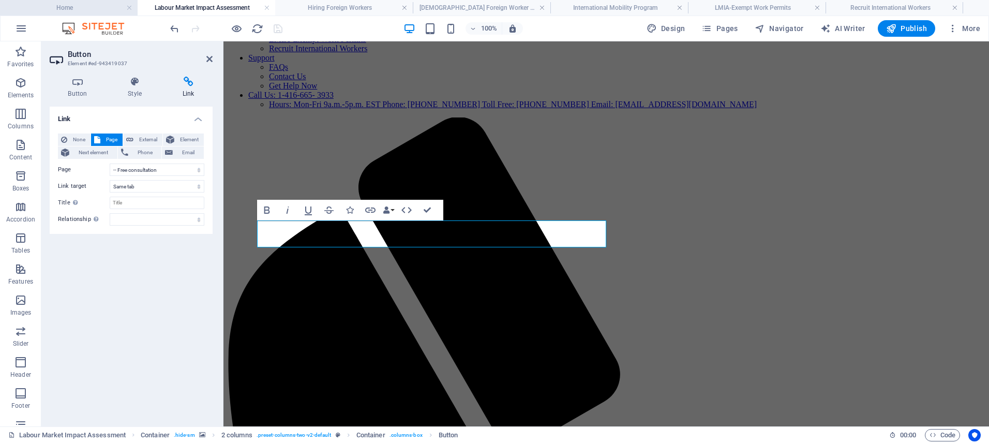
click at [102, 9] on h4 "Home" at bounding box center [69, 7] width 138 height 11
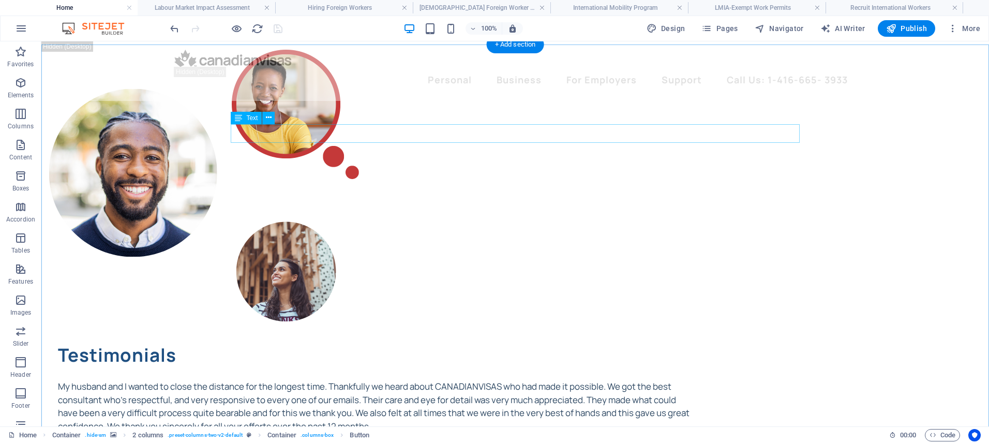
scroll to position [4600, 0]
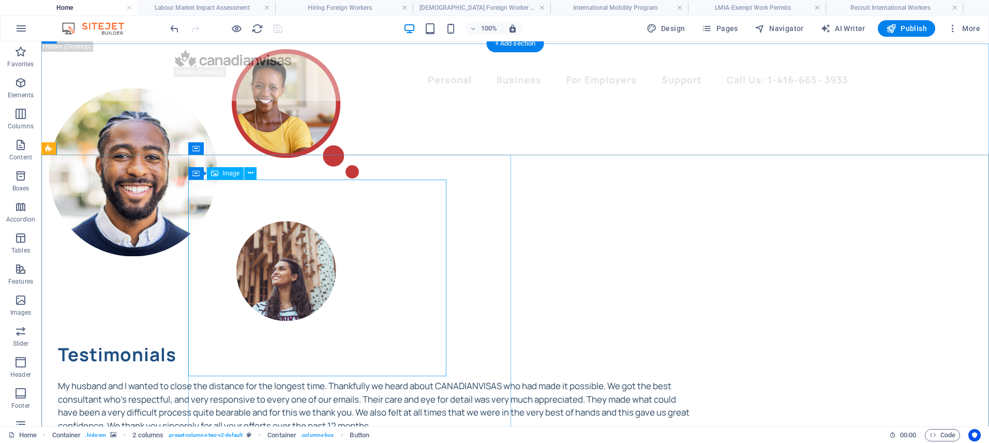
click at [272, 271] on figure at bounding box center [302, 172] width 523 height 197
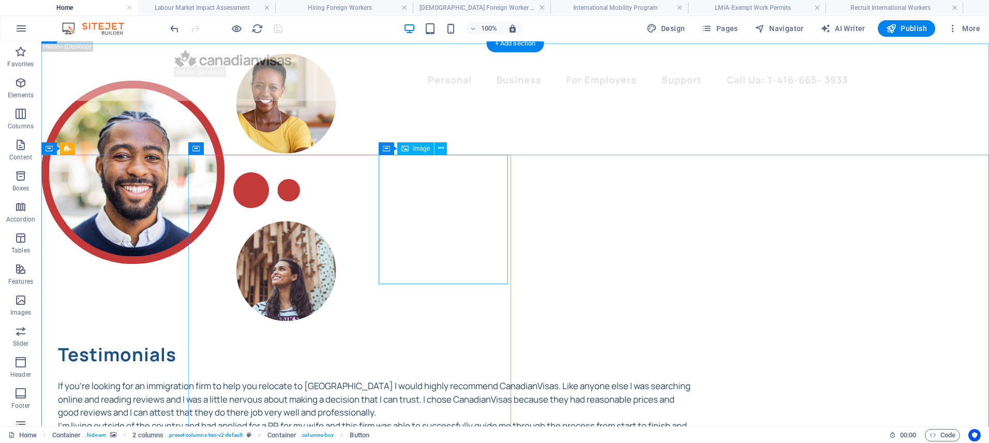
click at [361, 179] on figure at bounding box center [296, 113] width 129 height 129
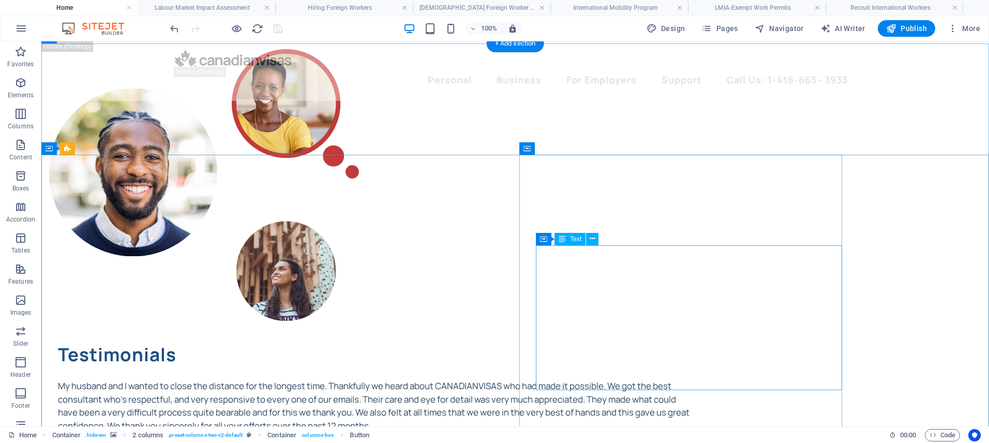
click at [577, 379] on div "My husband and I wanted to close the distance for the longest time. Thankfully …" at bounding box center [376, 425] width 637 height 93
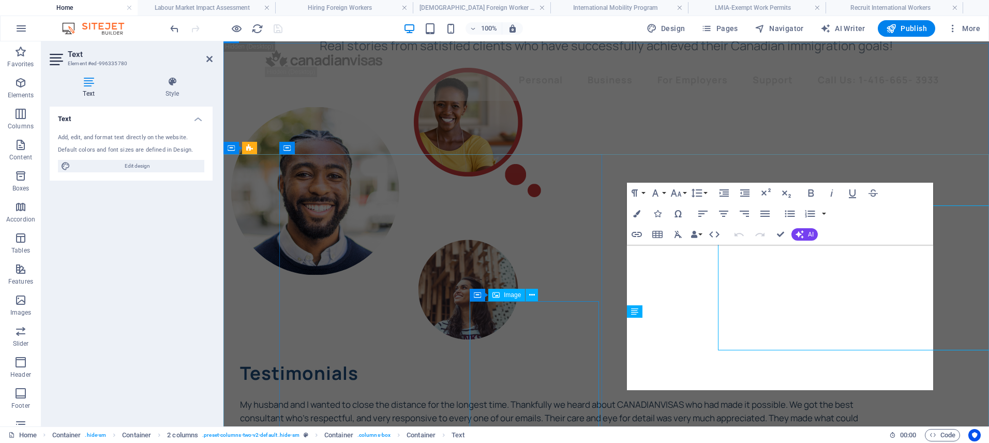
scroll to position [4640, 0]
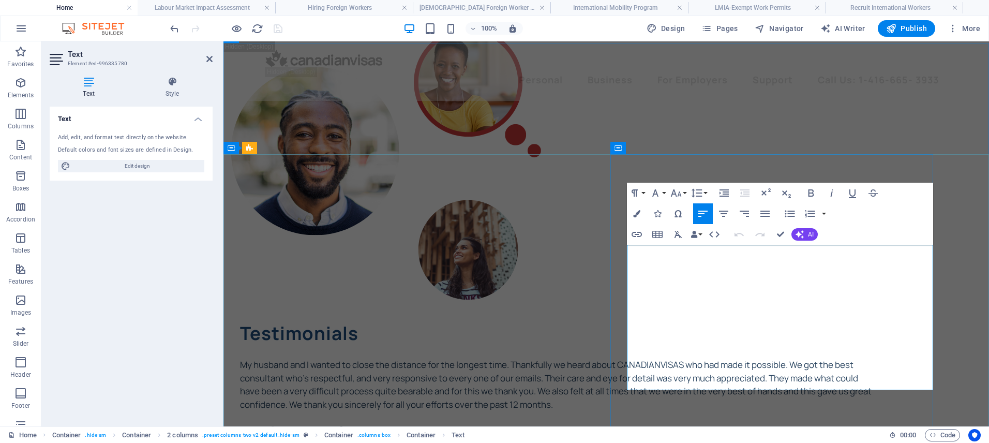
click at [344, 425] on strong "YILDIZ, [PERSON_NAME]" at bounding box center [291, 431] width 103 height 12
copy strong "Asuman"
click at [516, 304] on figure at bounding box center [478, 239] width 129 height 129
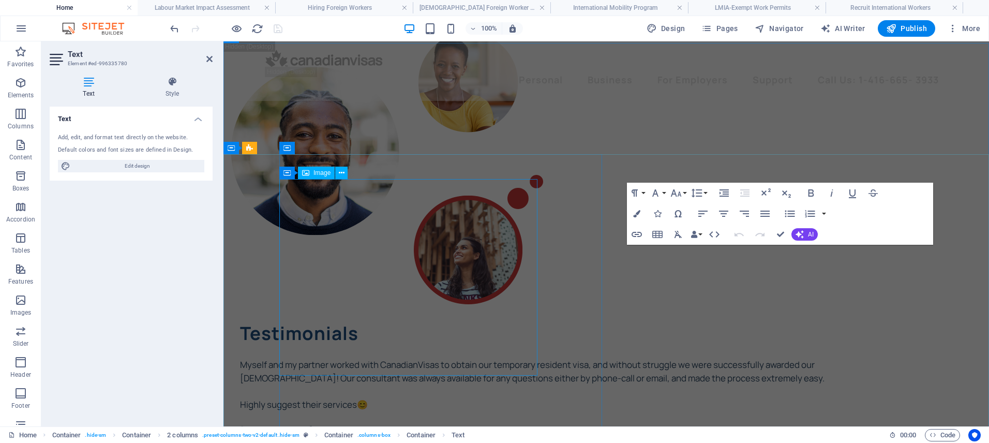
click at [363, 249] on figure at bounding box center [485, 151] width 523 height 197
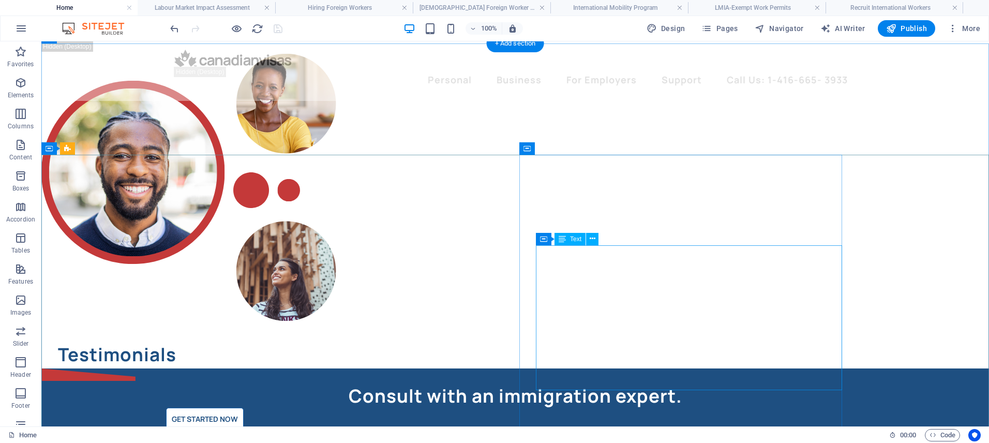
click at [607, 379] on div "If you're looking for an immigration firm to help you relocate to [GEOGRAPHIC_D…" at bounding box center [376, 425] width 637 height 93
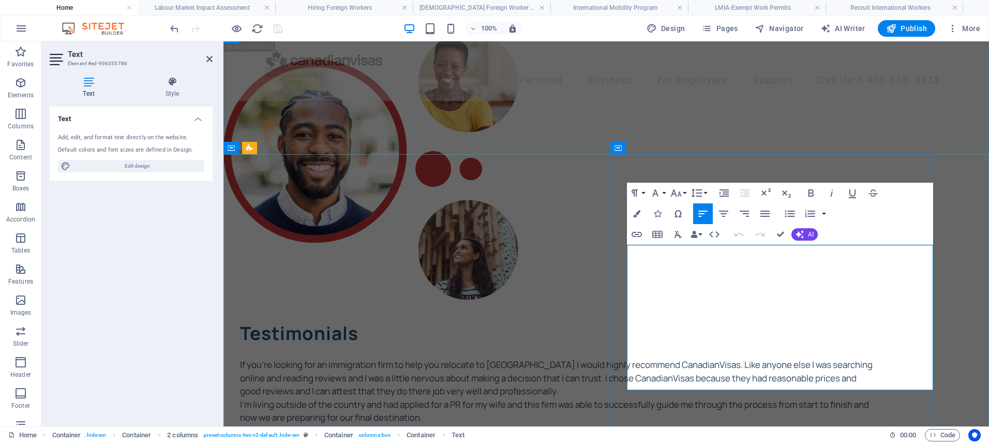
click at [628, 358] on p "If you're looking for an immigration firm to help you relocate to [GEOGRAPHIC_D…" at bounding box center [558, 378] width 637 height 40
click at [693, 358] on p "If you're looking for an immigration firm to help you relocate to [GEOGRAPHIC_D…" at bounding box center [558, 378] width 637 height 40
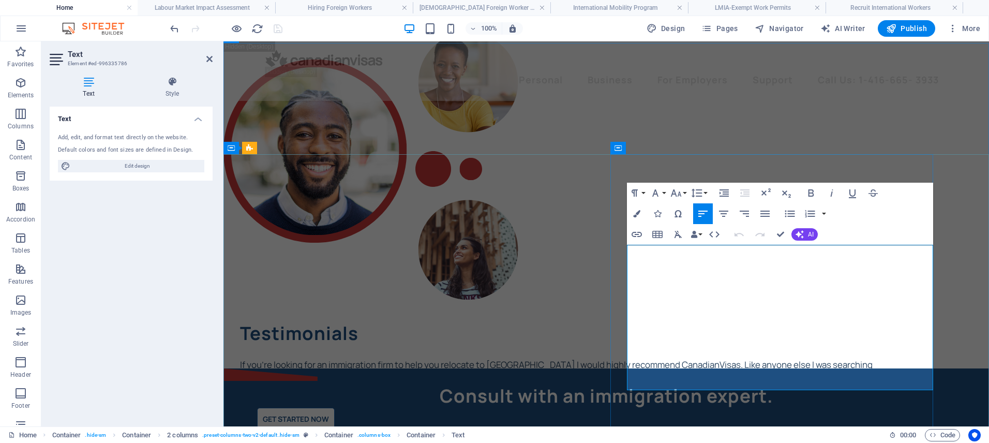
scroll to position [4634, 0]
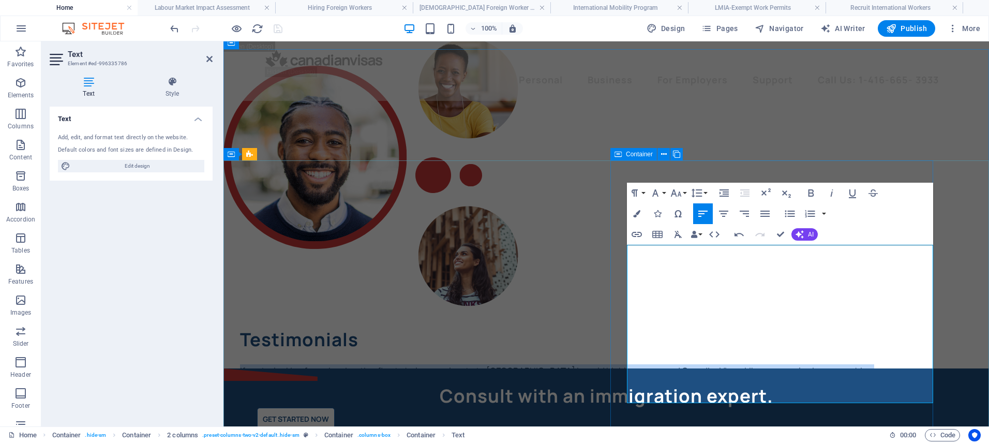
drag, startPoint x: 693, startPoint y: 319, endPoint x: 622, endPoint y: 251, distance: 98.1
click at [622, 328] on div "Testimonials My husband and I wanted to close the distance for the longest time…" at bounding box center [551, 399] width 654 height 142
click at [767, 364] on p "If you're looking for an immigration firm to help you relocate to [GEOGRAPHIC_D…" at bounding box center [558, 384] width 637 height 40
drag, startPoint x: 730, startPoint y: 265, endPoint x: 616, endPoint y: 251, distance: 114.2
click at [616, 328] on div "Testimonials My husband and I wanted to close the distance for the longest time…" at bounding box center [551, 399] width 654 height 142
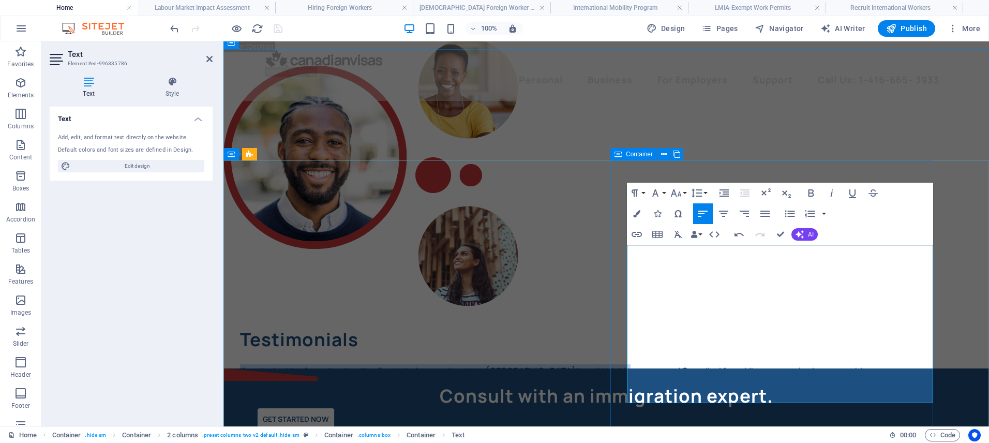
copy p "If you're looking for an immigration firm to help you relocate to [GEOGRAPHIC_D…"
